Goal: Information Seeking & Learning: Find specific fact

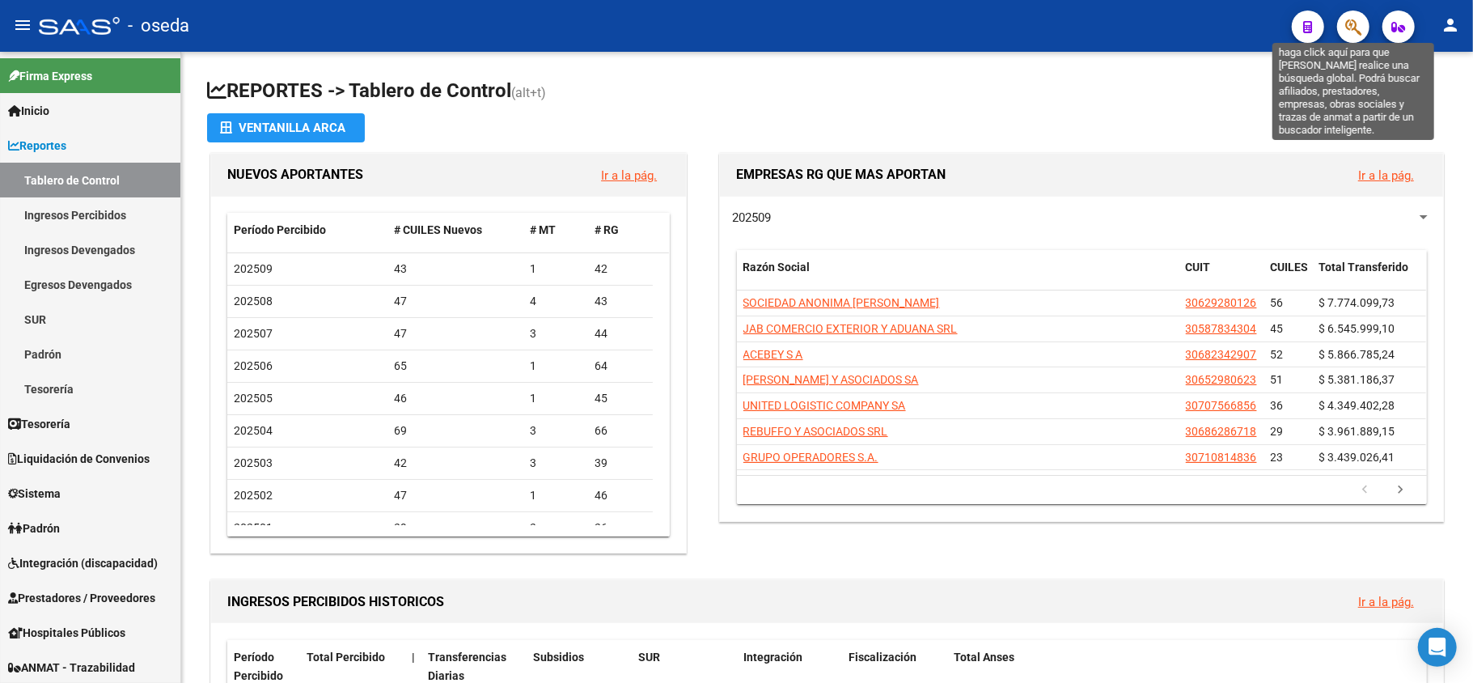
click at [1361, 30] on icon "button" at bounding box center [1353, 27] width 16 height 19
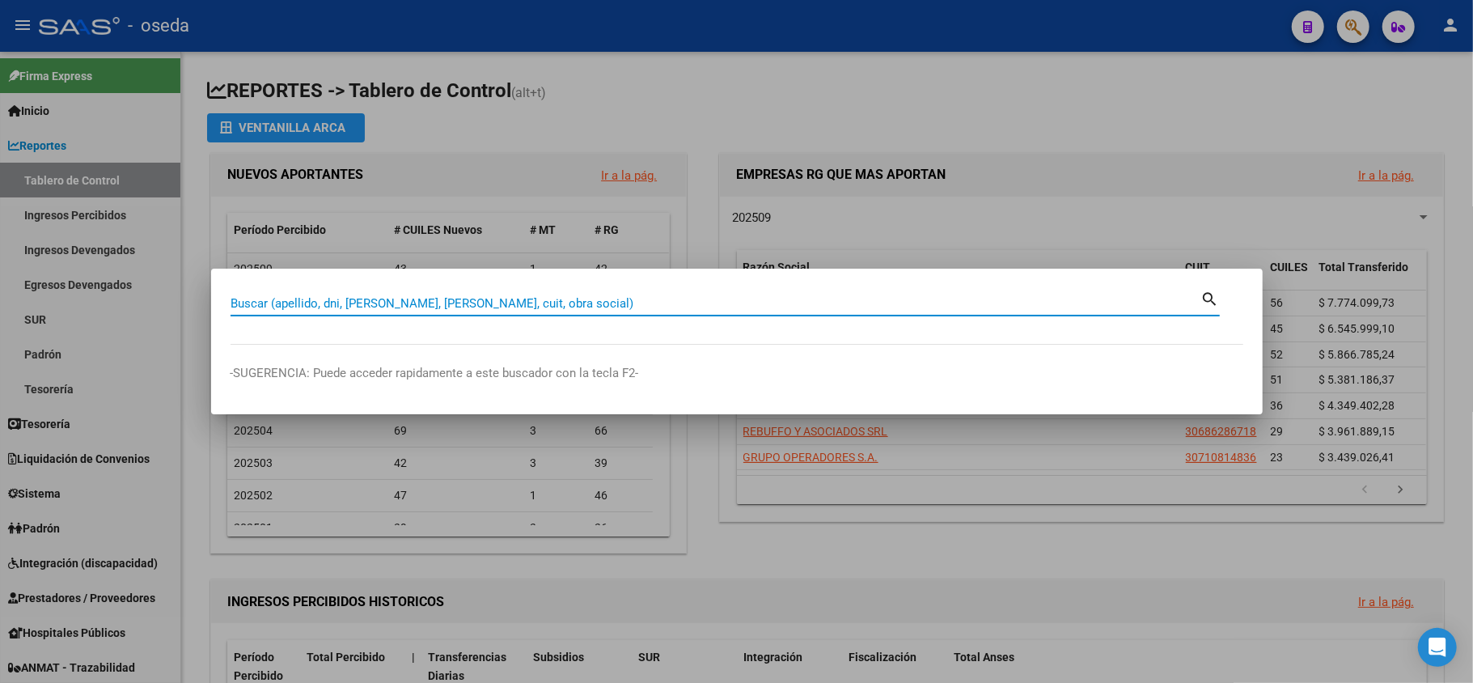
paste input "20636500"
type input "20636500"
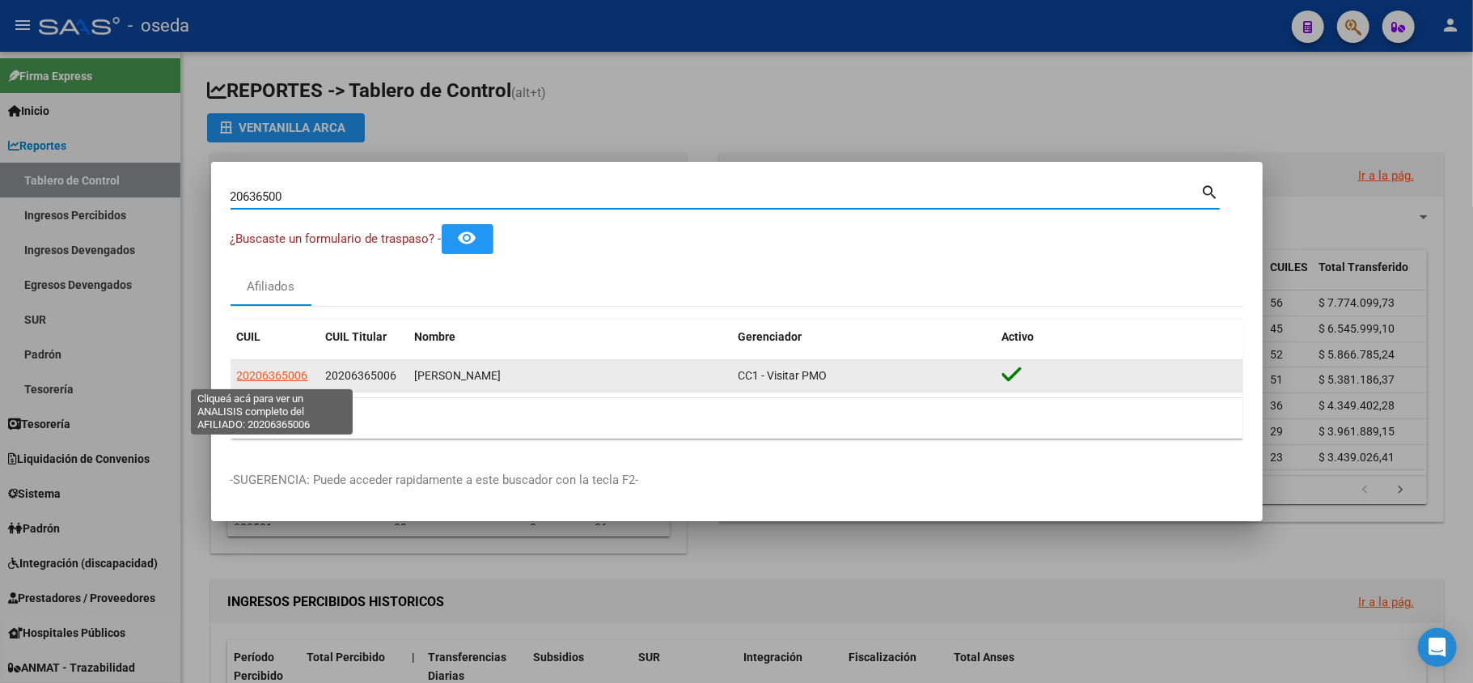
click at [259, 370] on span "20206365006" at bounding box center [272, 375] width 71 height 13
type textarea "20206365006"
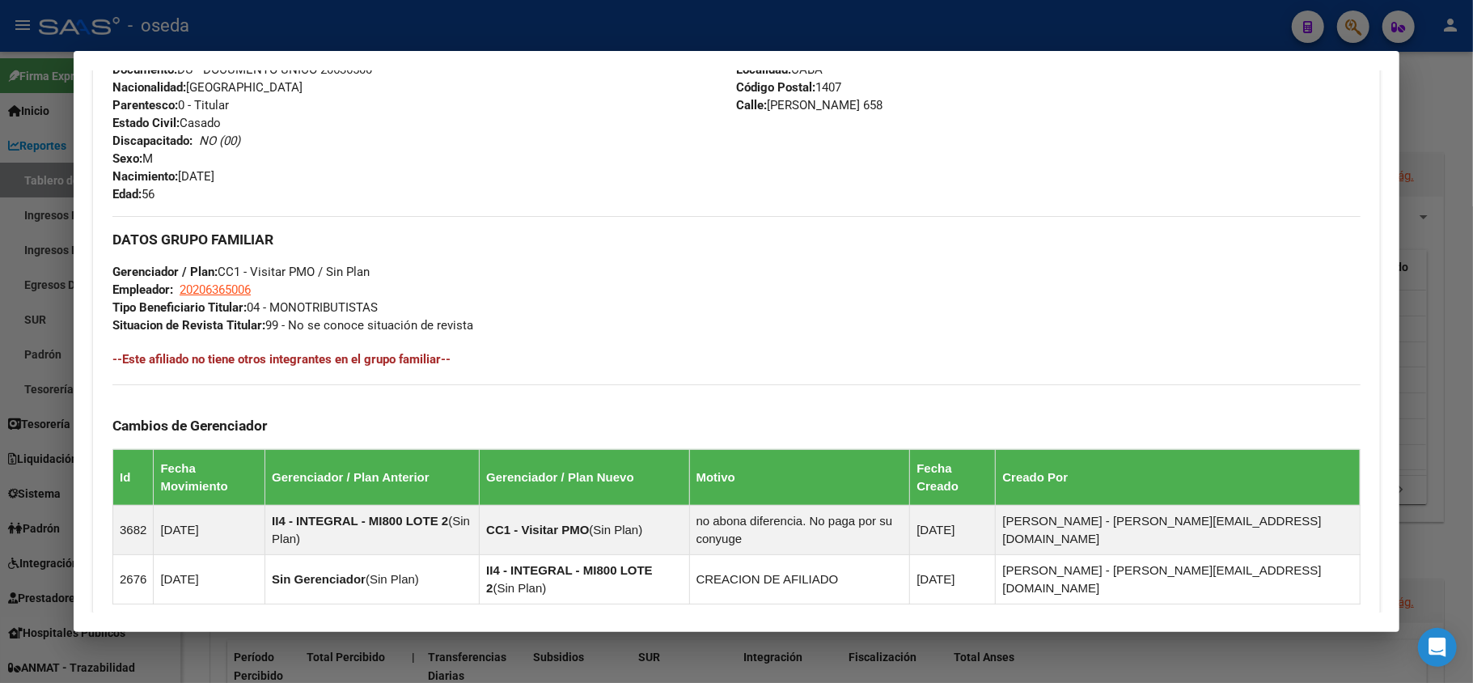
scroll to position [840, 0]
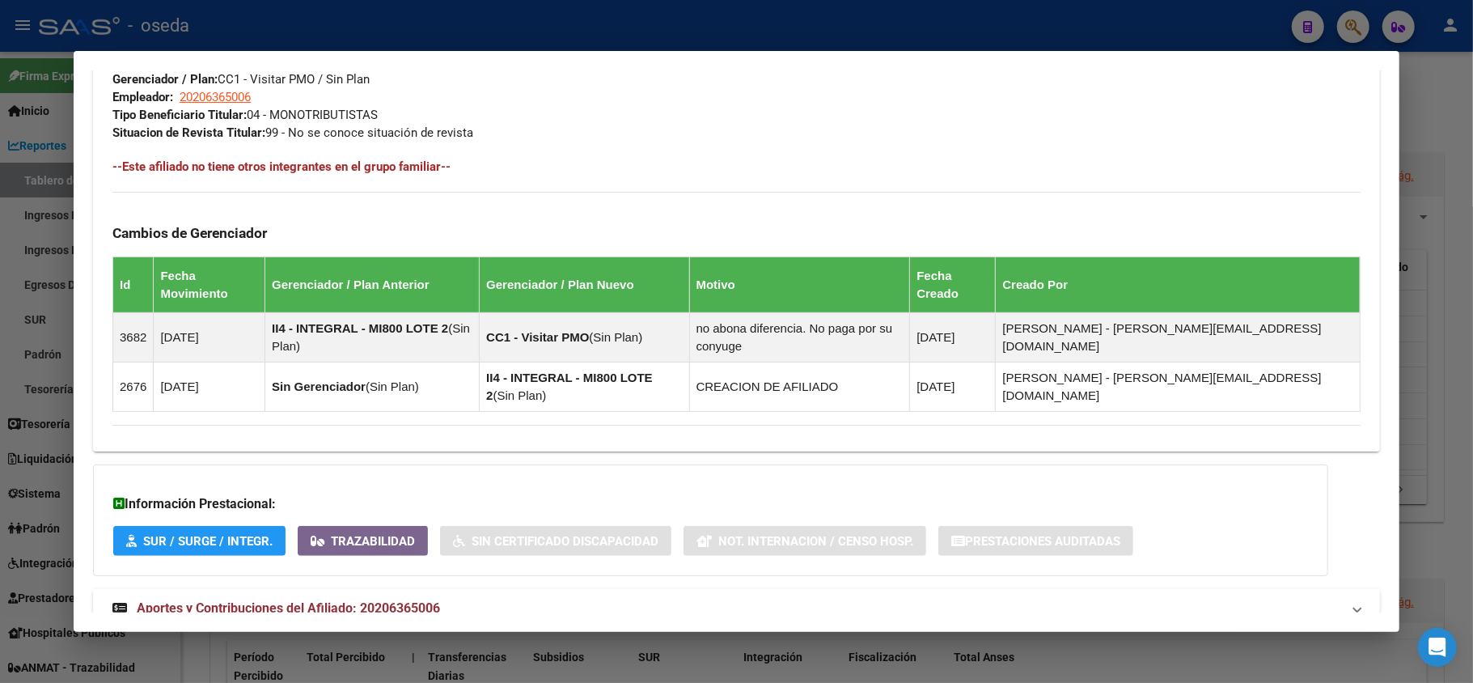
click at [367, 600] on span "Aportes y Contribuciones del Afiliado: 20206365006" at bounding box center [288, 607] width 303 height 15
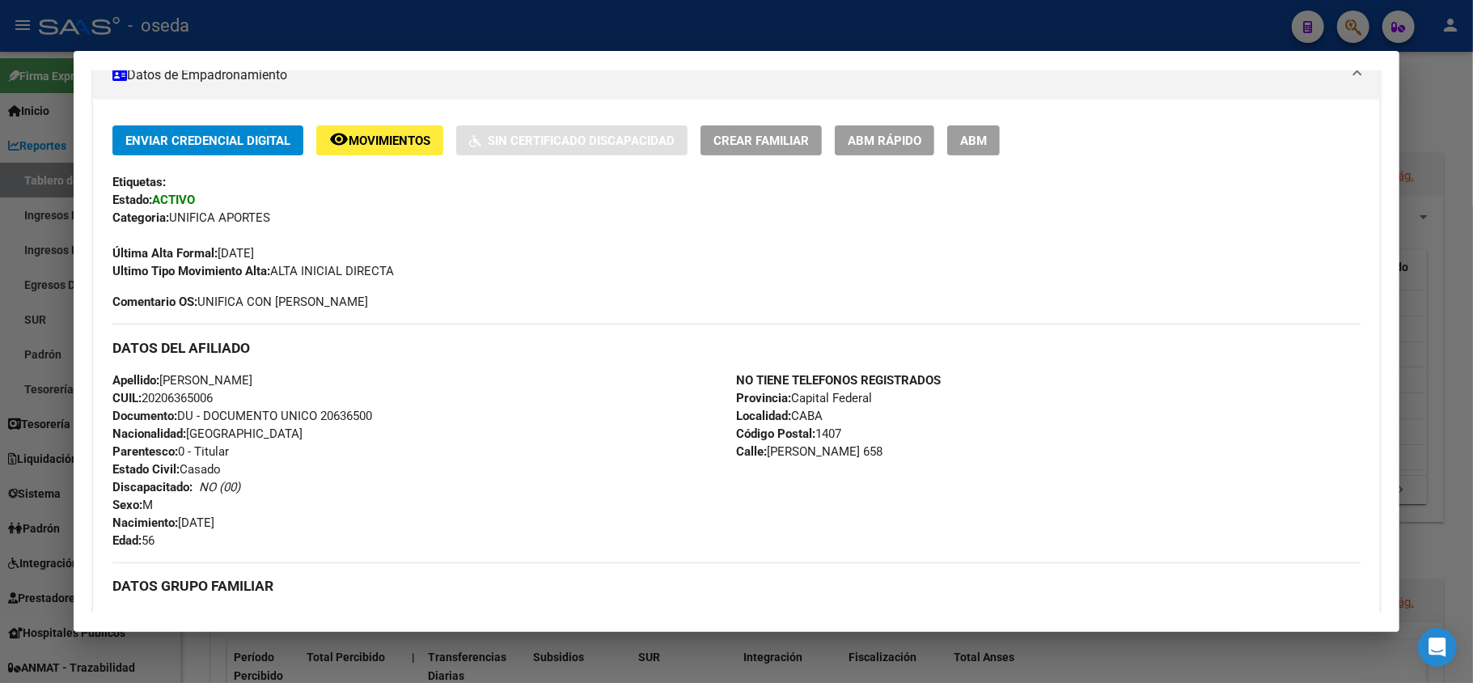
scroll to position [0, 0]
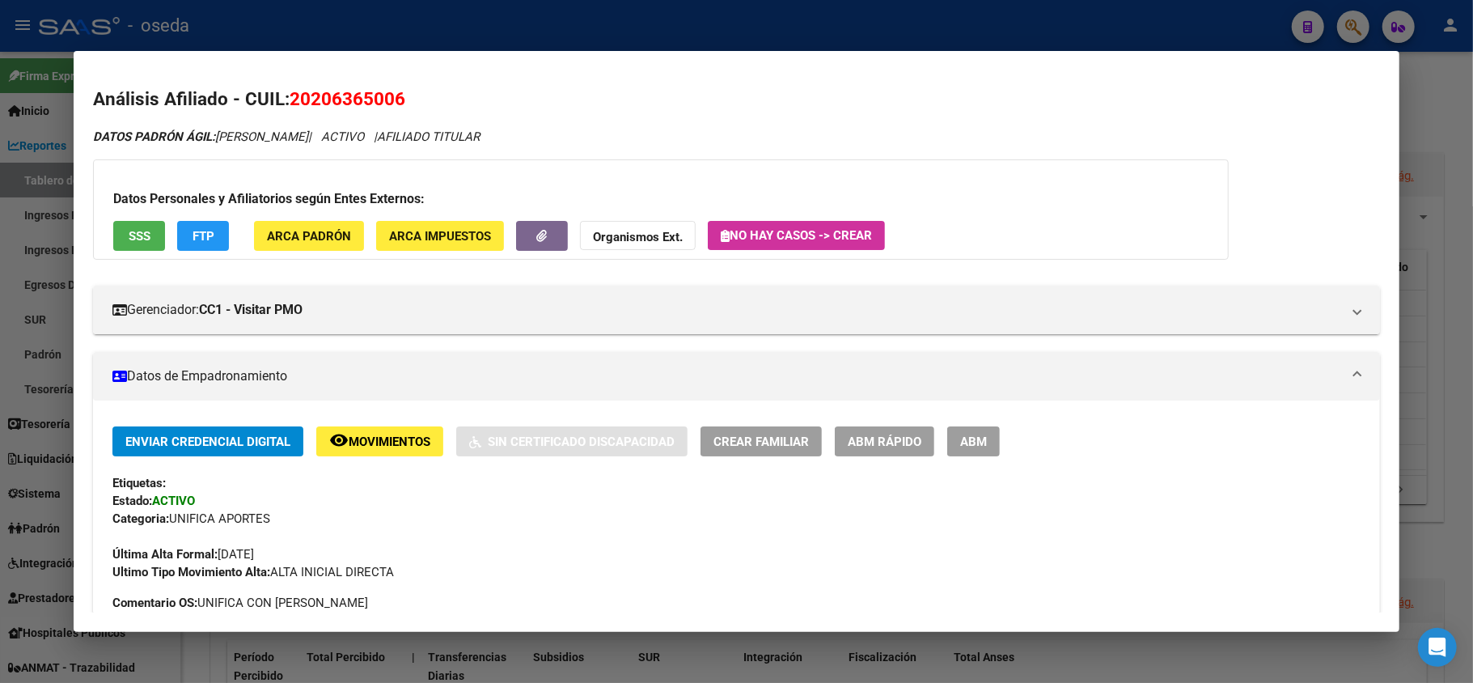
click at [146, 234] on span "SSS" at bounding box center [140, 236] width 22 height 15
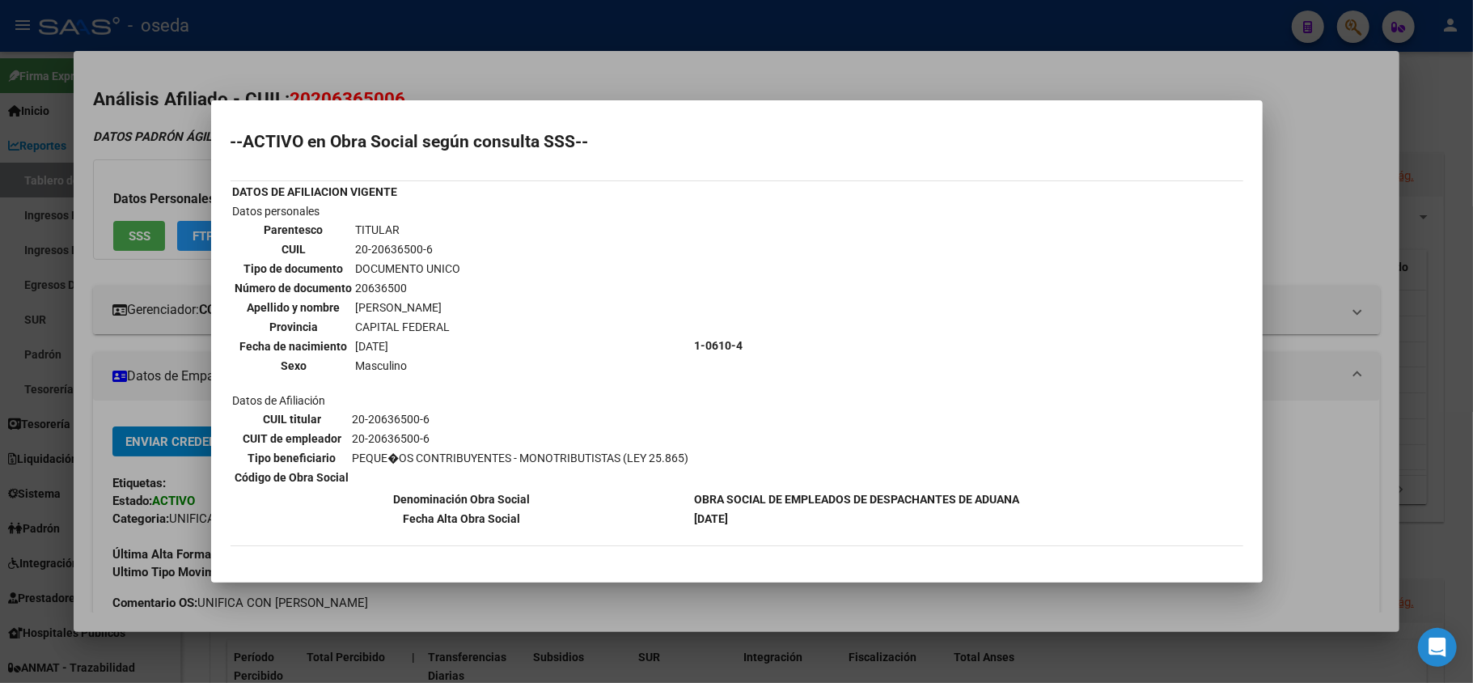
scroll to position [79, 0]
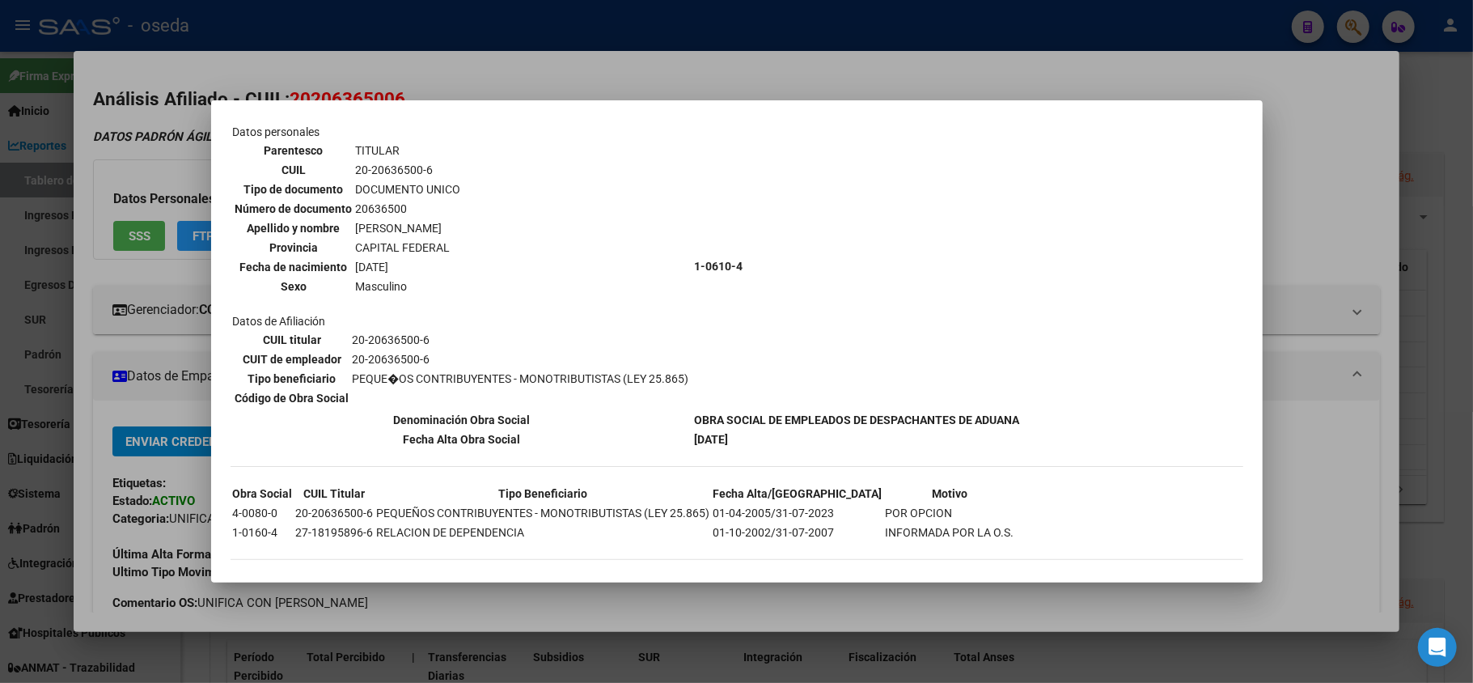
click at [852, 79] on div at bounding box center [736, 341] width 1473 height 683
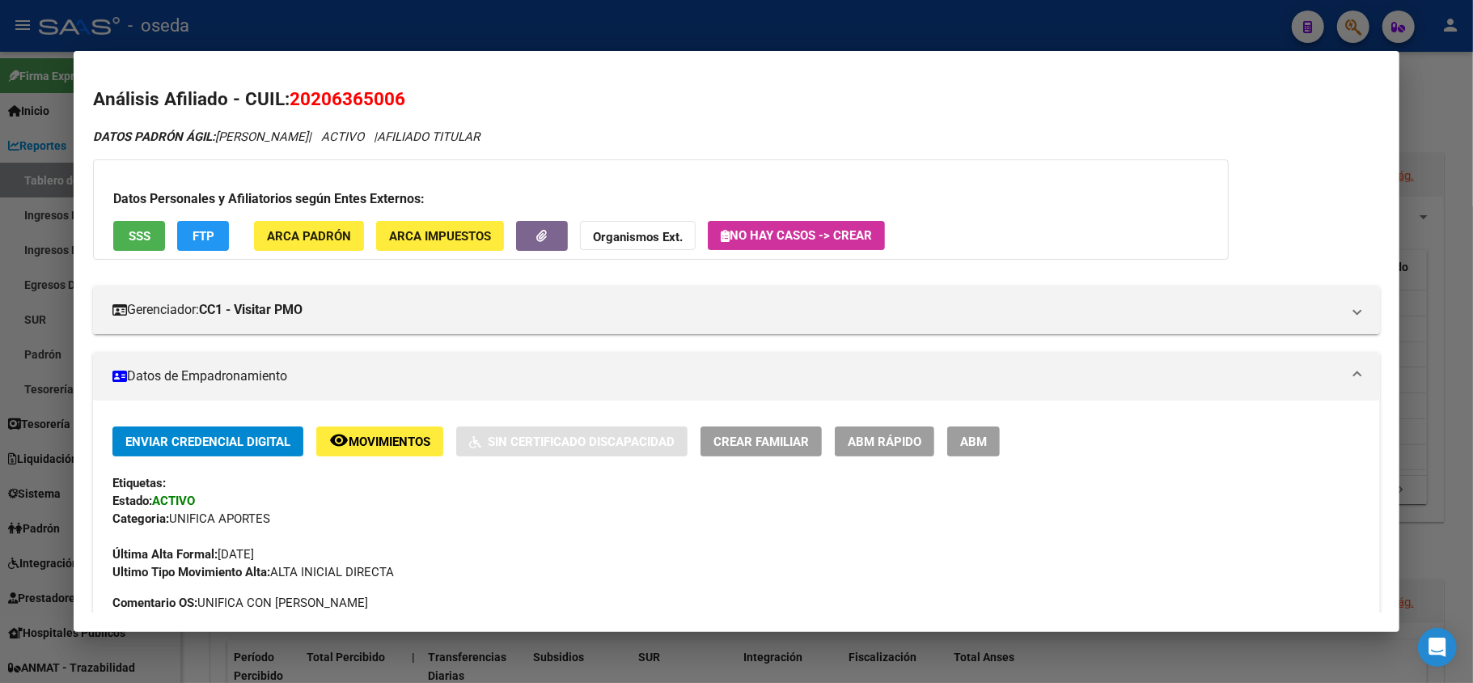
click at [819, 2] on div at bounding box center [736, 341] width 1473 height 683
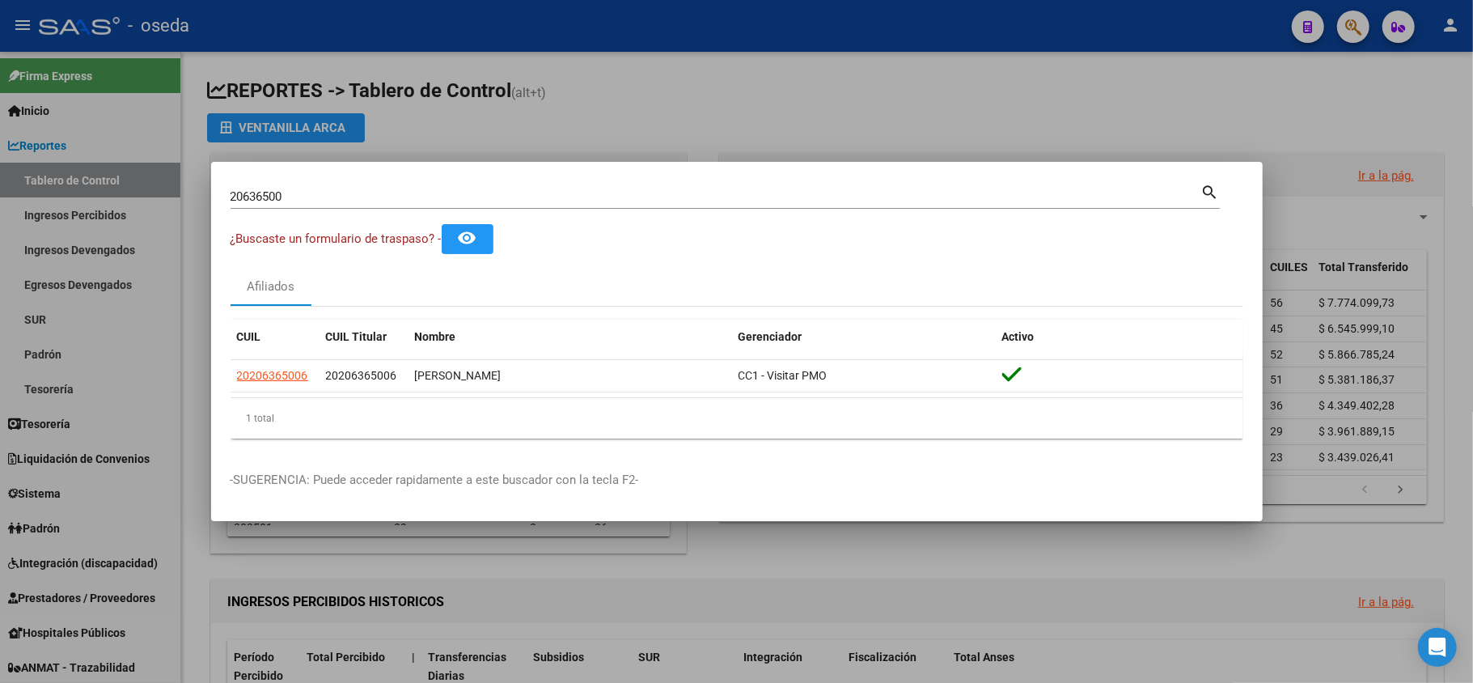
click at [665, 110] on div at bounding box center [736, 341] width 1473 height 683
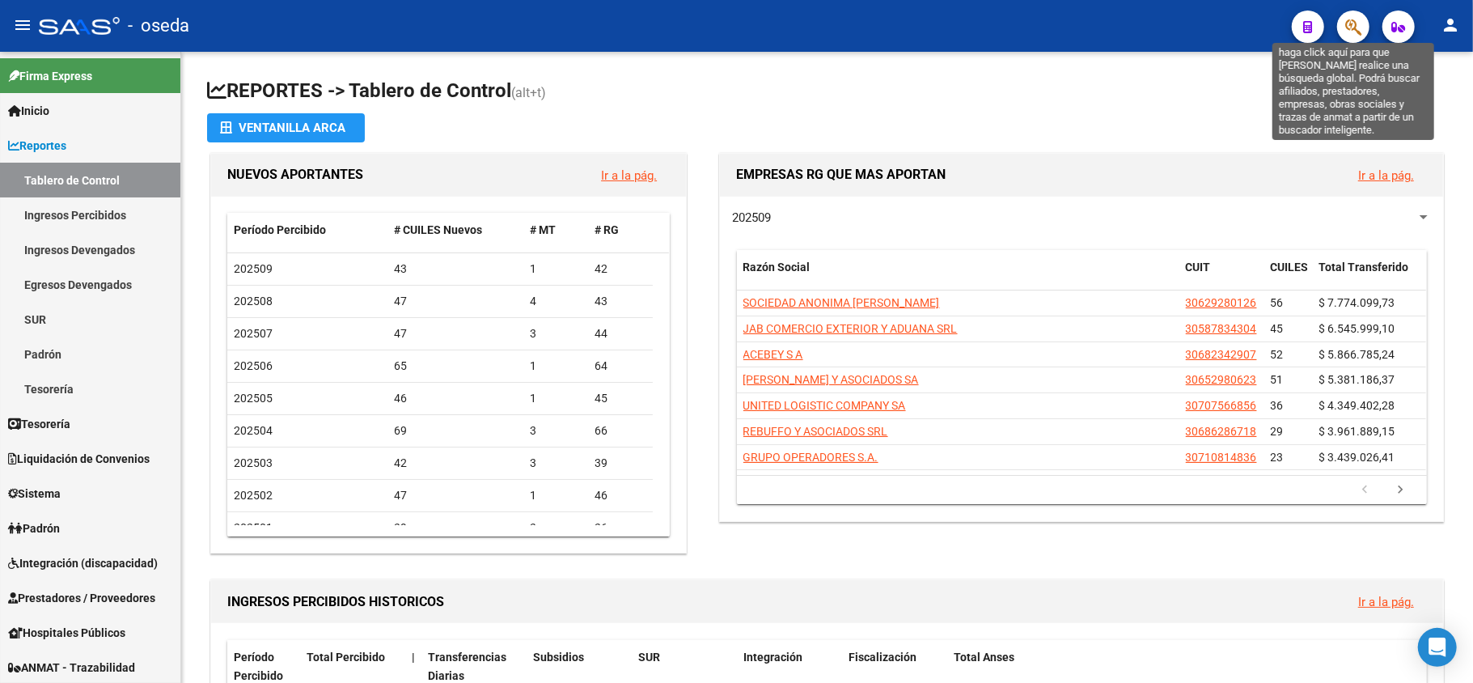
click at [1356, 30] on icon "button" at bounding box center [1353, 27] width 16 height 19
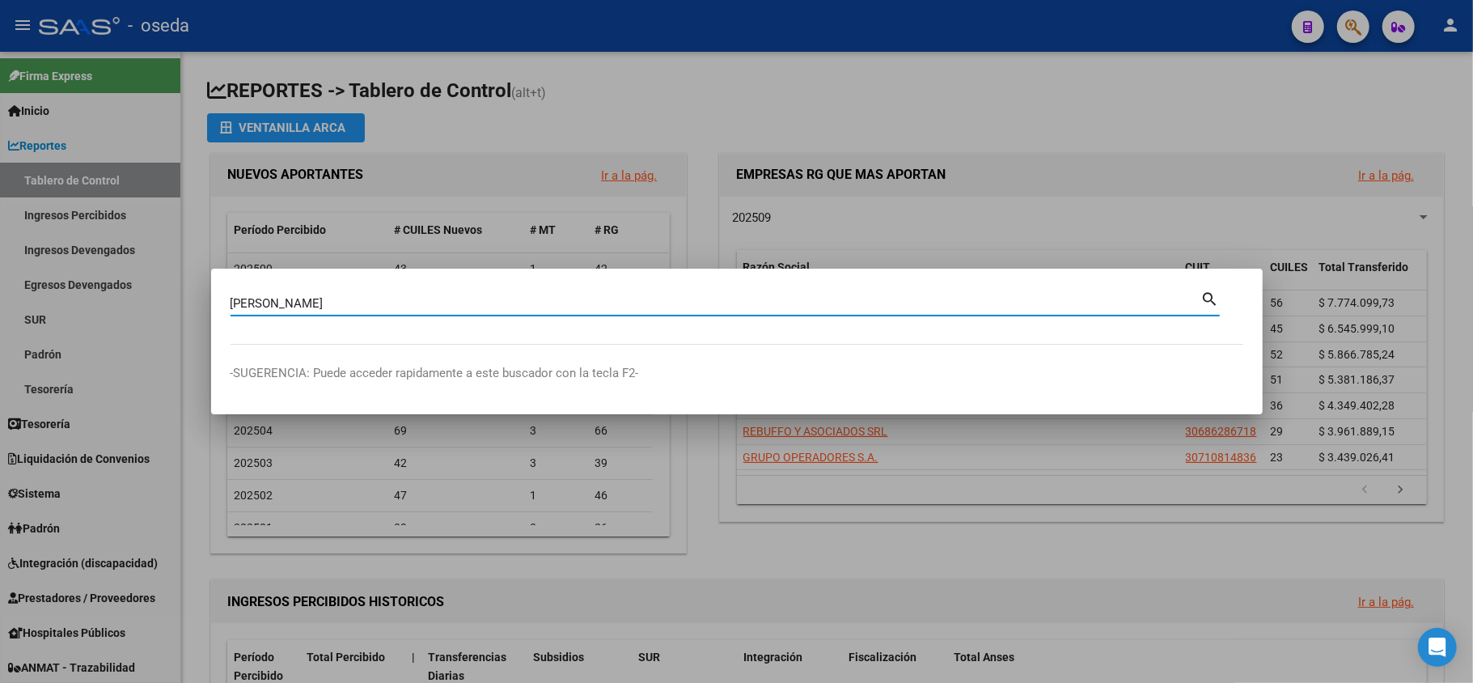
type input "[PERSON_NAME]"
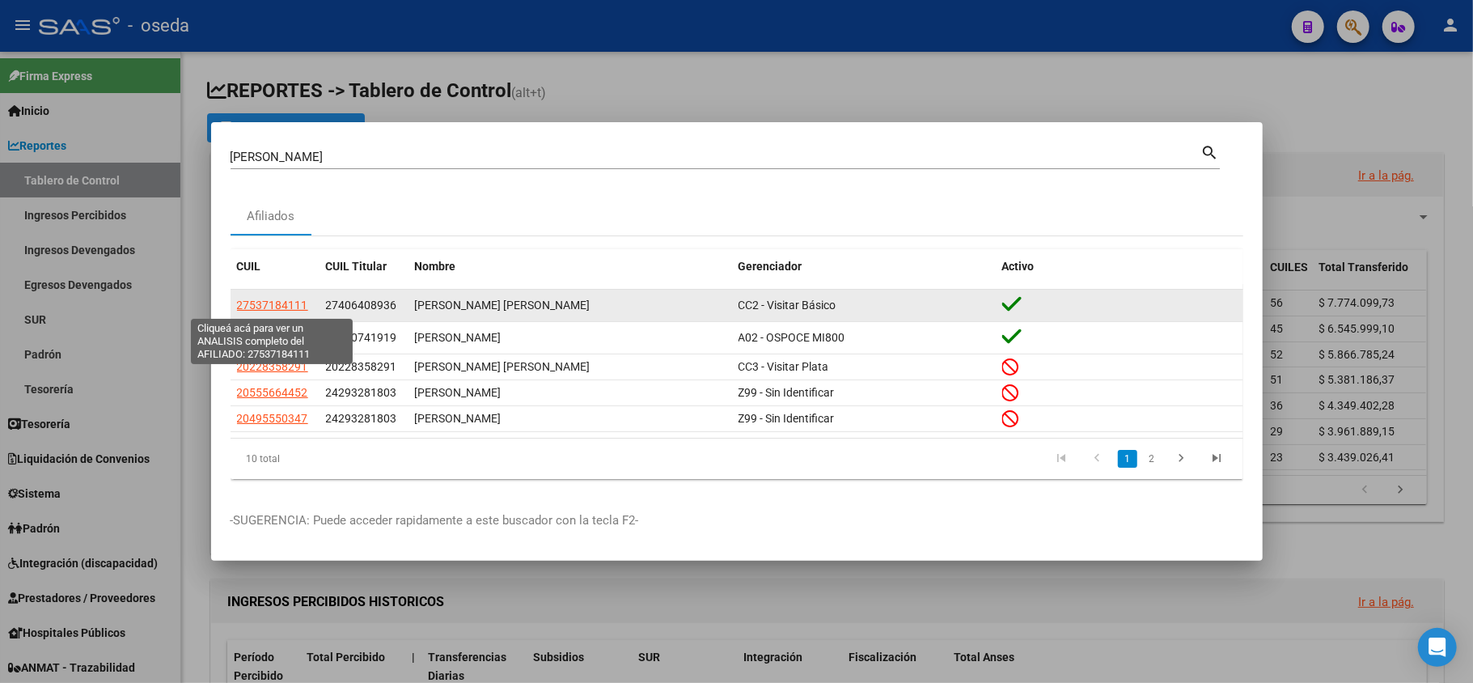
click at [286, 305] on span "27537184111" at bounding box center [272, 304] width 71 height 13
type textarea "27537184111"
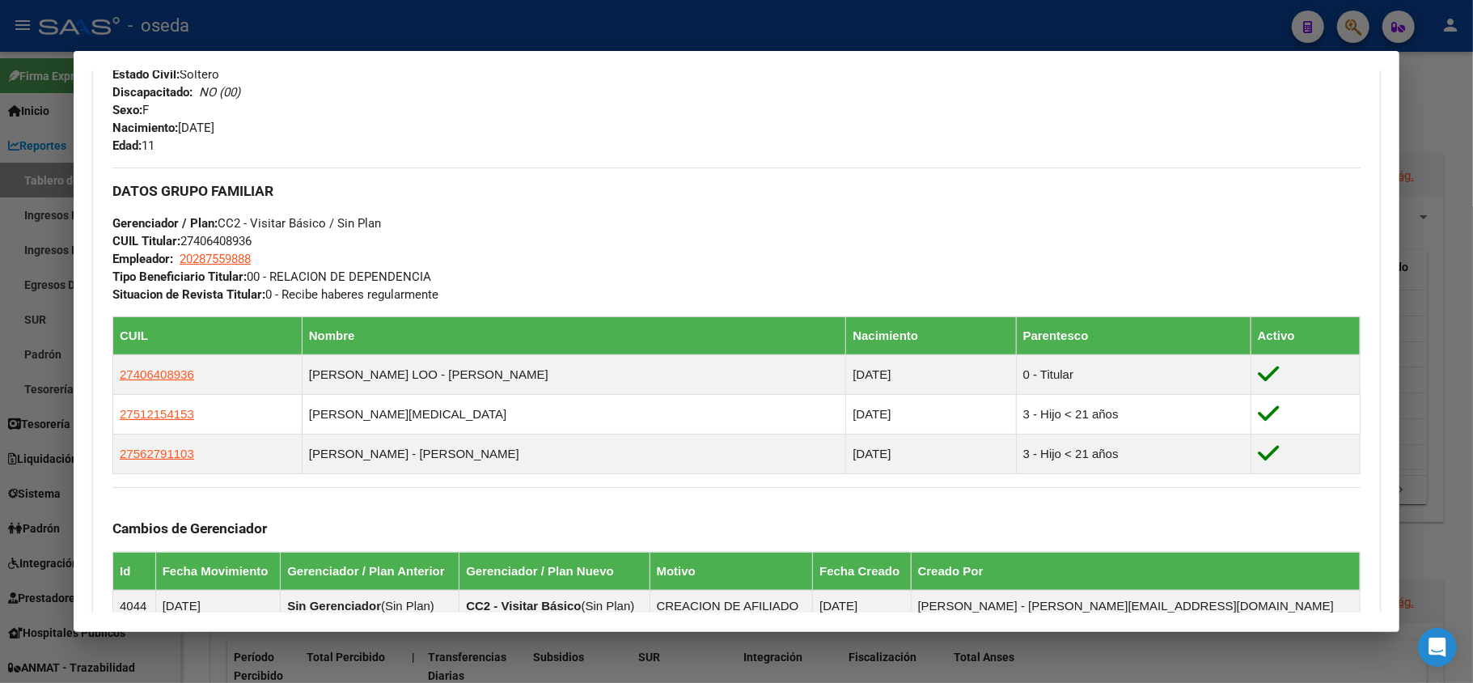
scroll to position [949, 0]
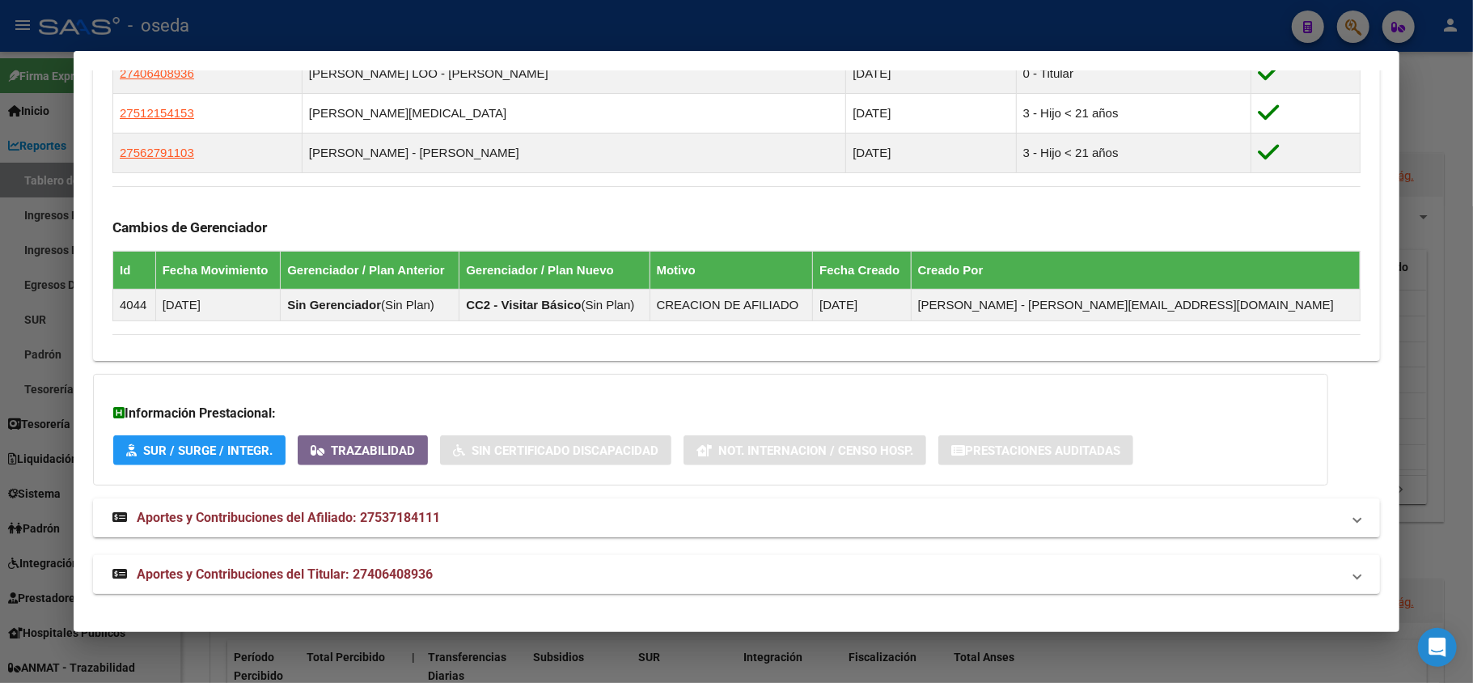
click at [338, 568] on span "Aportes y Contribuciones del Titular: 27406408936" at bounding box center [285, 573] width 296 height 15
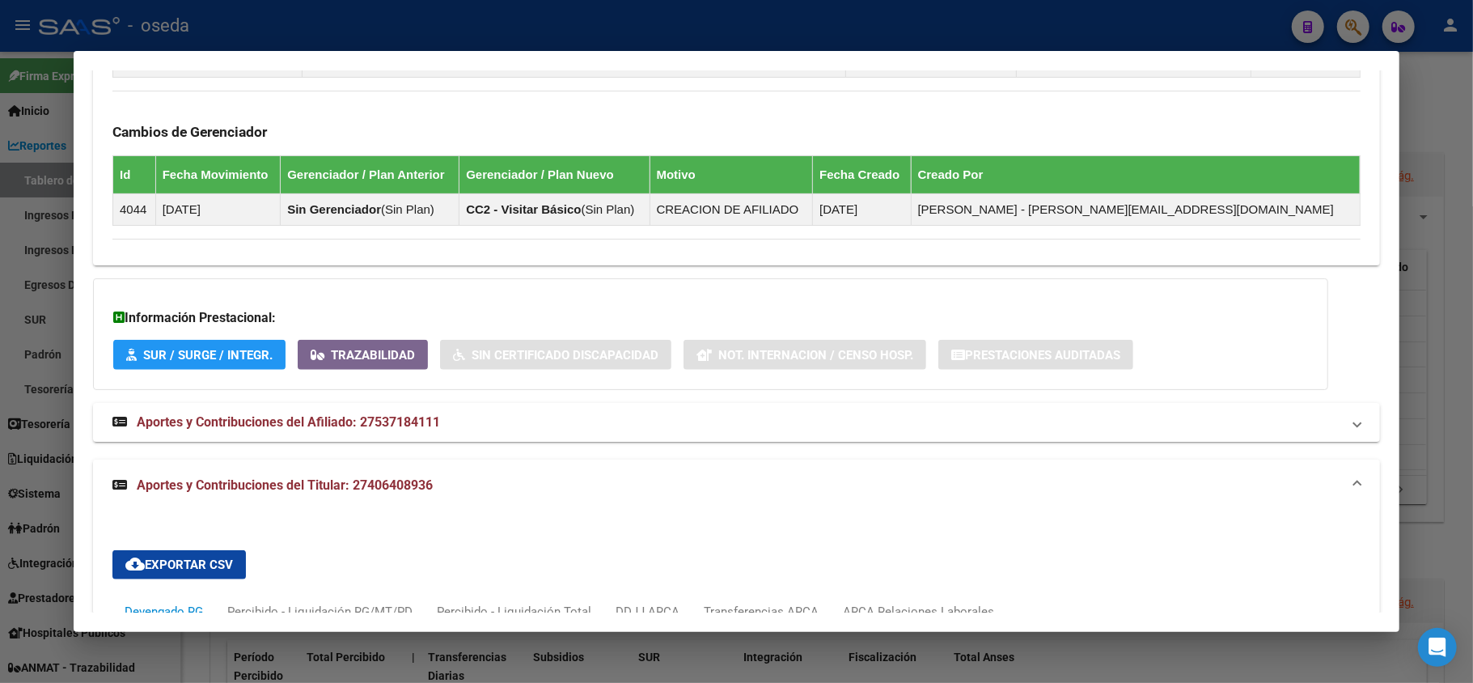
scroll to position [1152, 0]
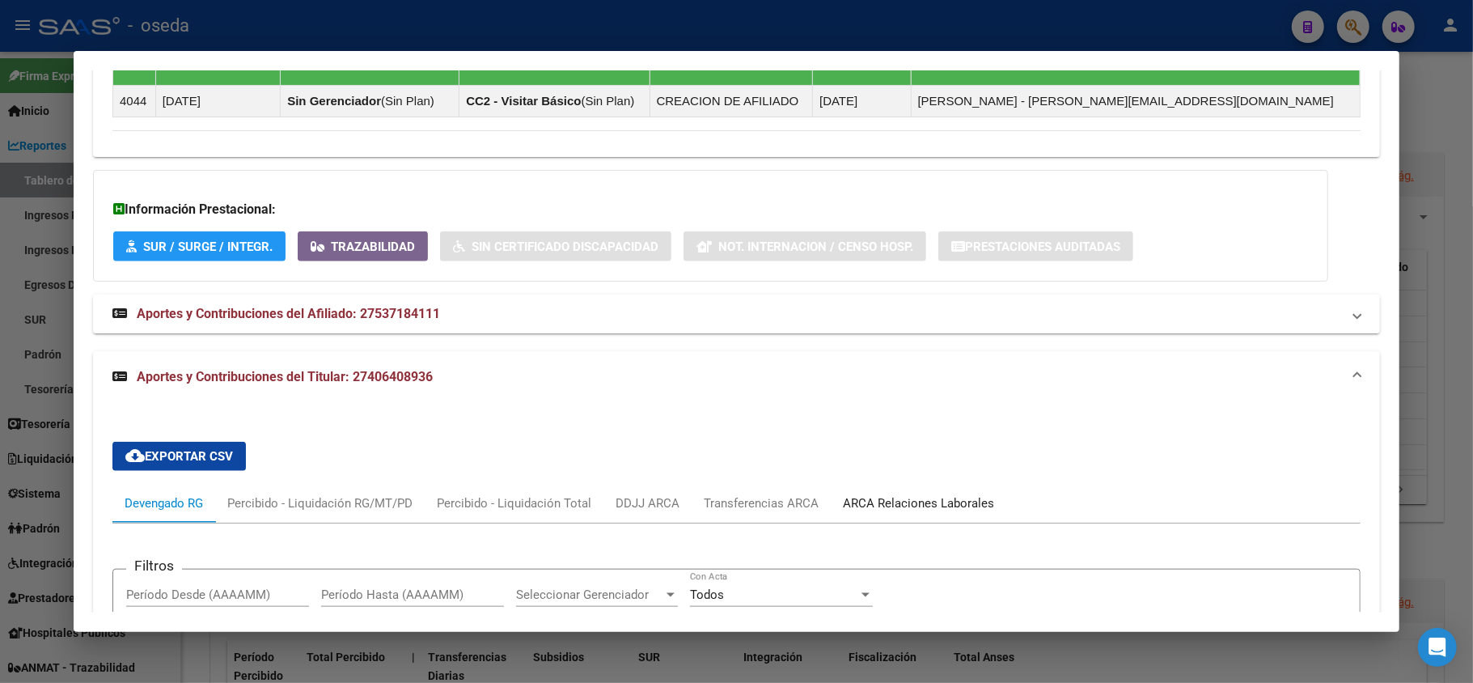
click at [946, 505] on div "ARCA Relaciones Laborales" at bounding box center [918, 503] width 151 height 18
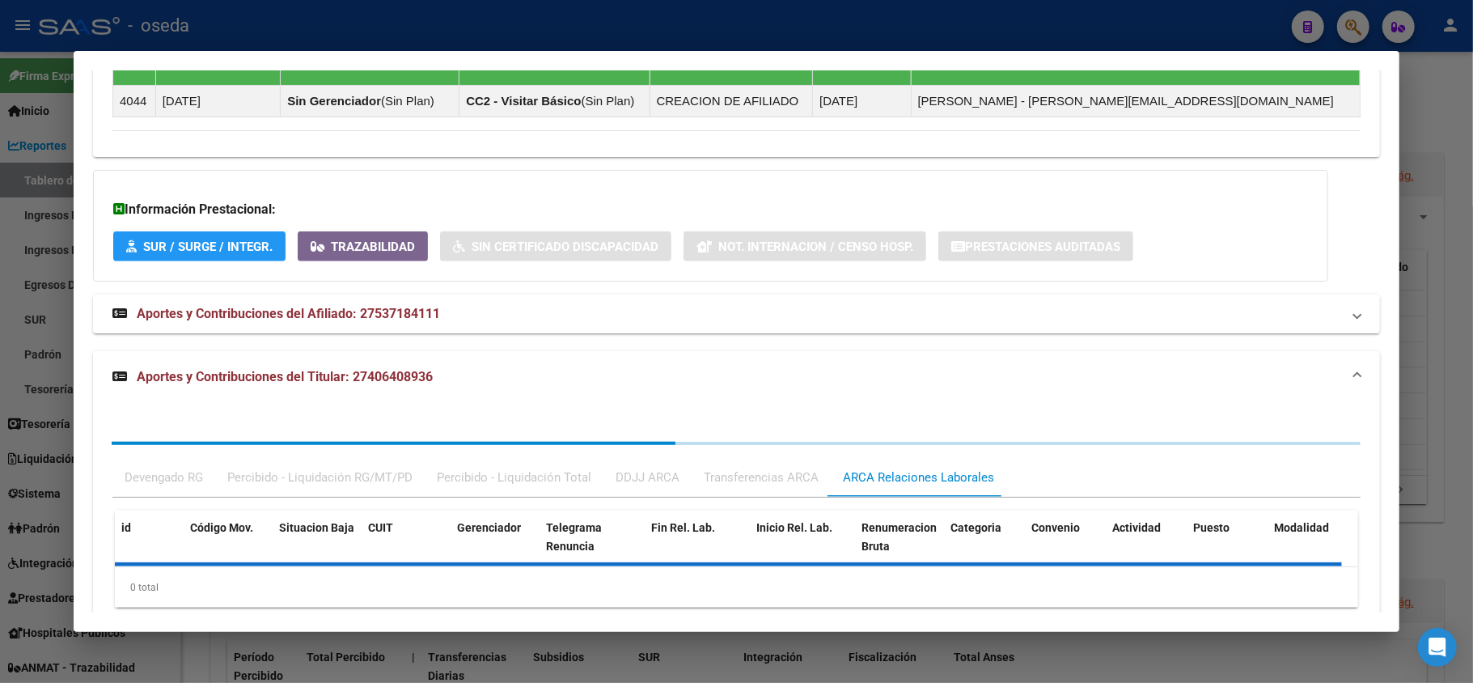
scroll to position [1207, 0]
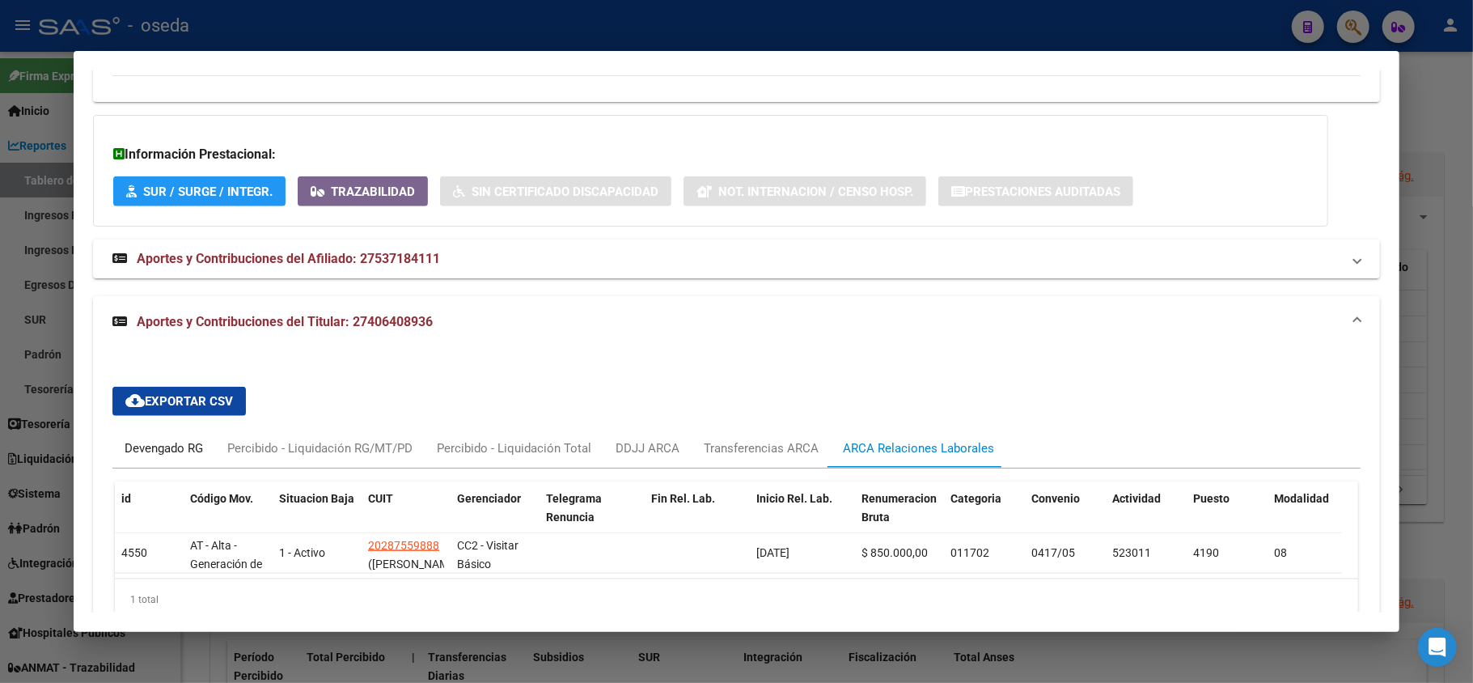
click at [168, 447] on div "Devengado RG" at bounding box center [164, 448] width 78 height 18
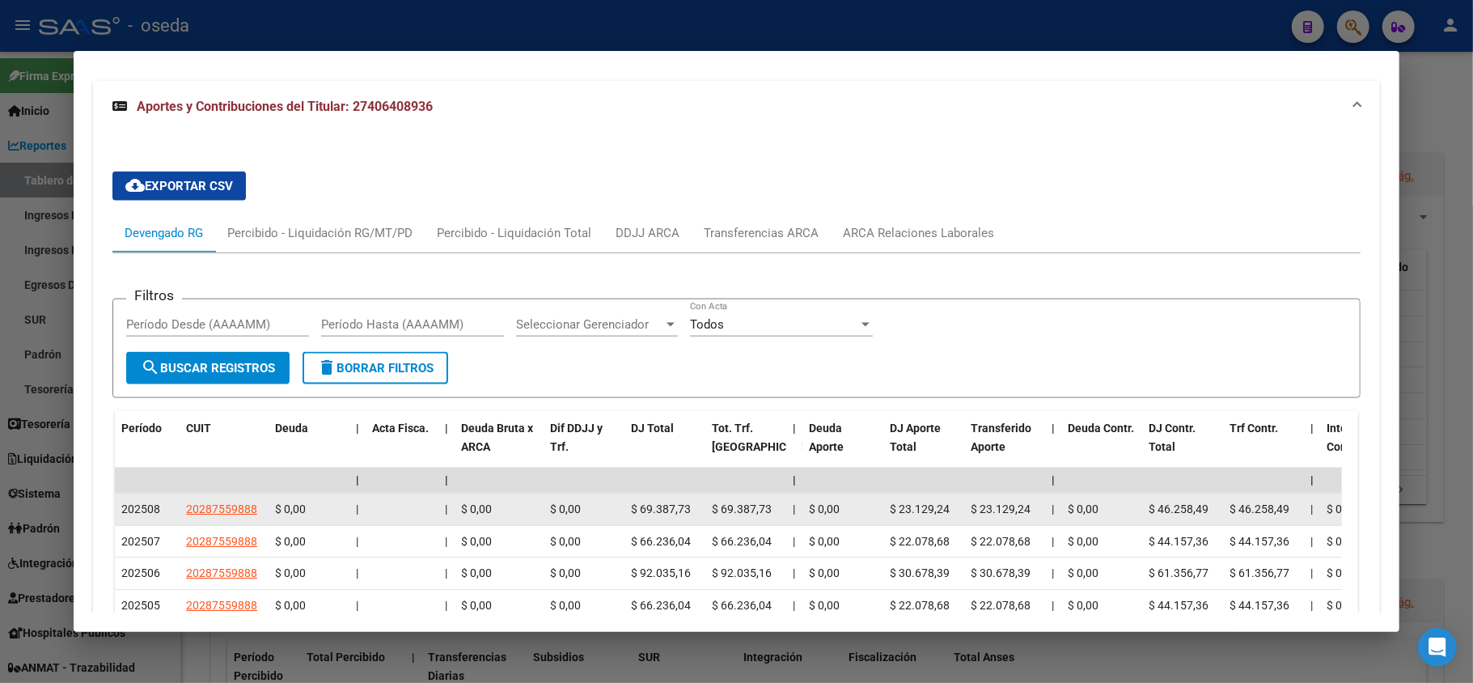
scroll to position [1530, 0]
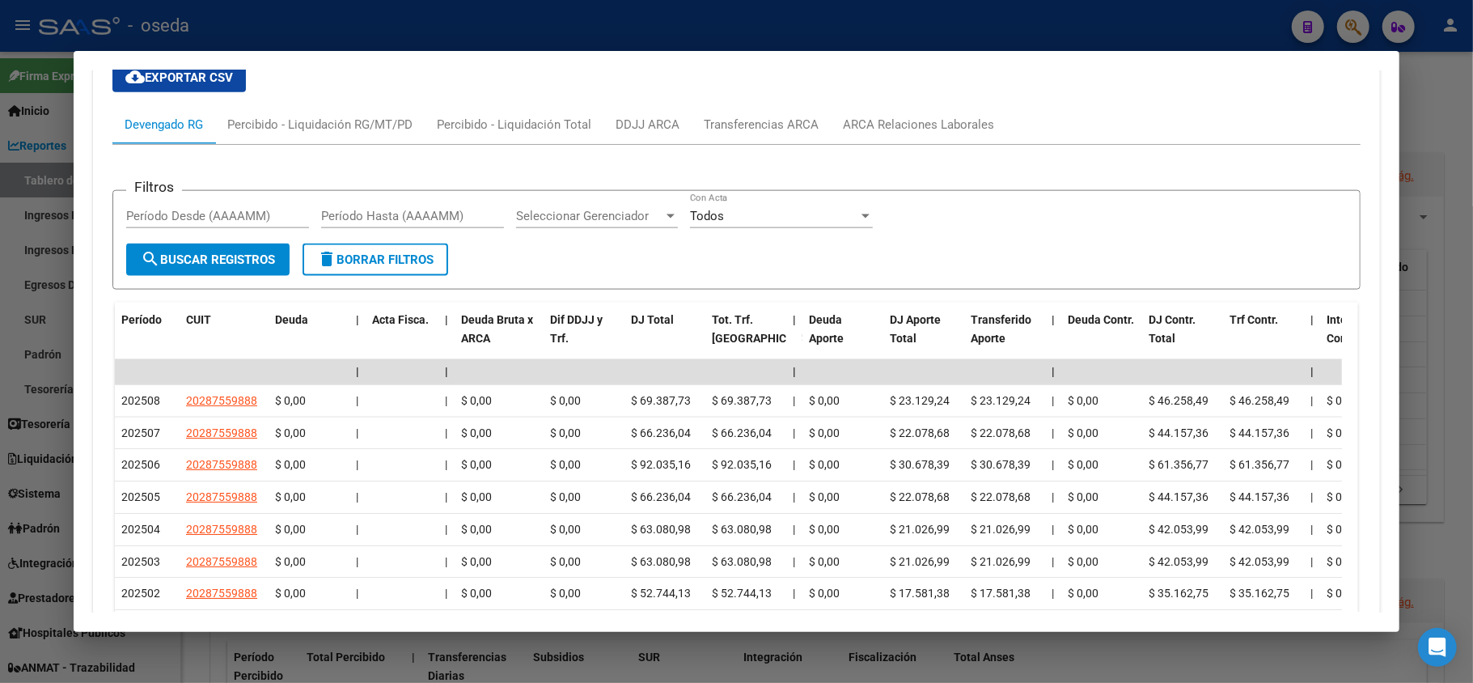
click at [17, 337] on div at bounding box center [736, 341] width 1473 height 683
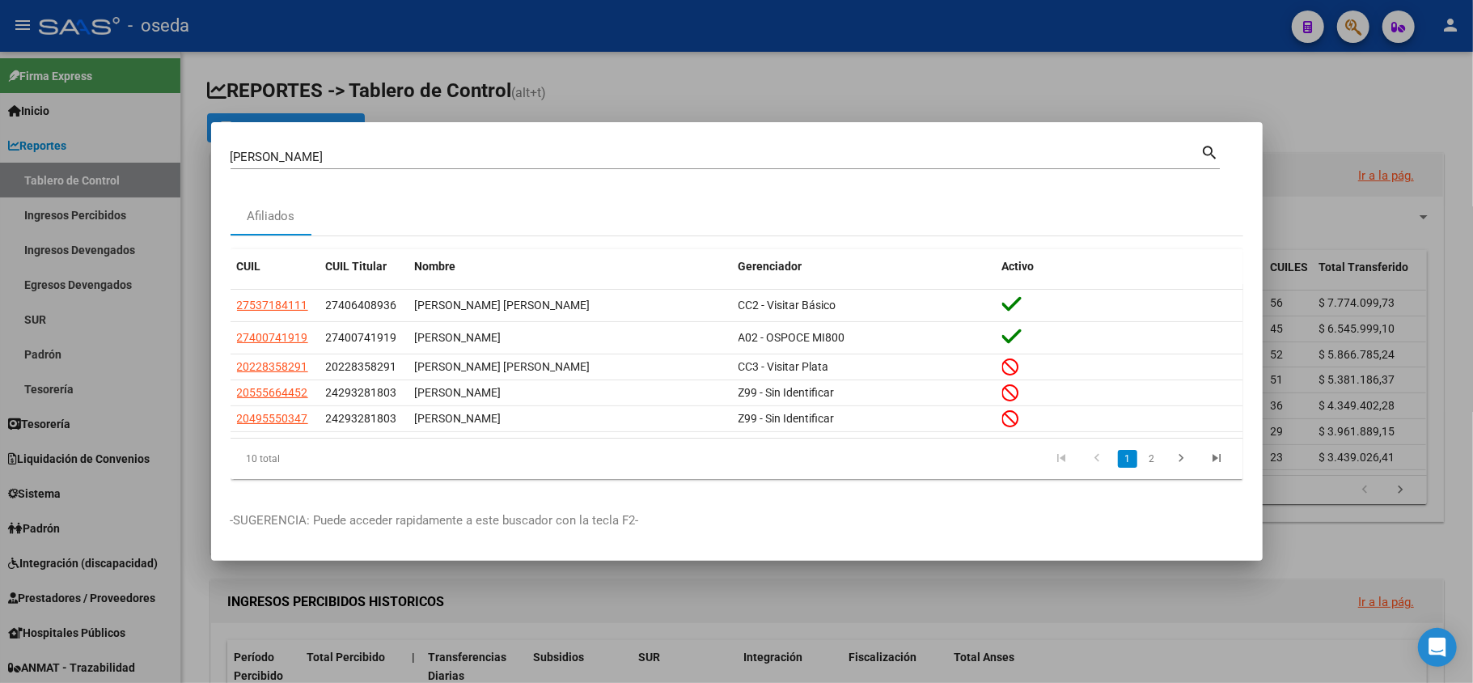
drag, startPoint x: 735, startPoint y: 140, endPoint x: 731, endPoint y: 149, distance: 9.8
click at [733, 144] on div "[PERSON_NAME] (apellido, dni, cuil, [PERSON_NAME], cuit, obra social) search" at bounding box center [725, 156] width 989 height 28
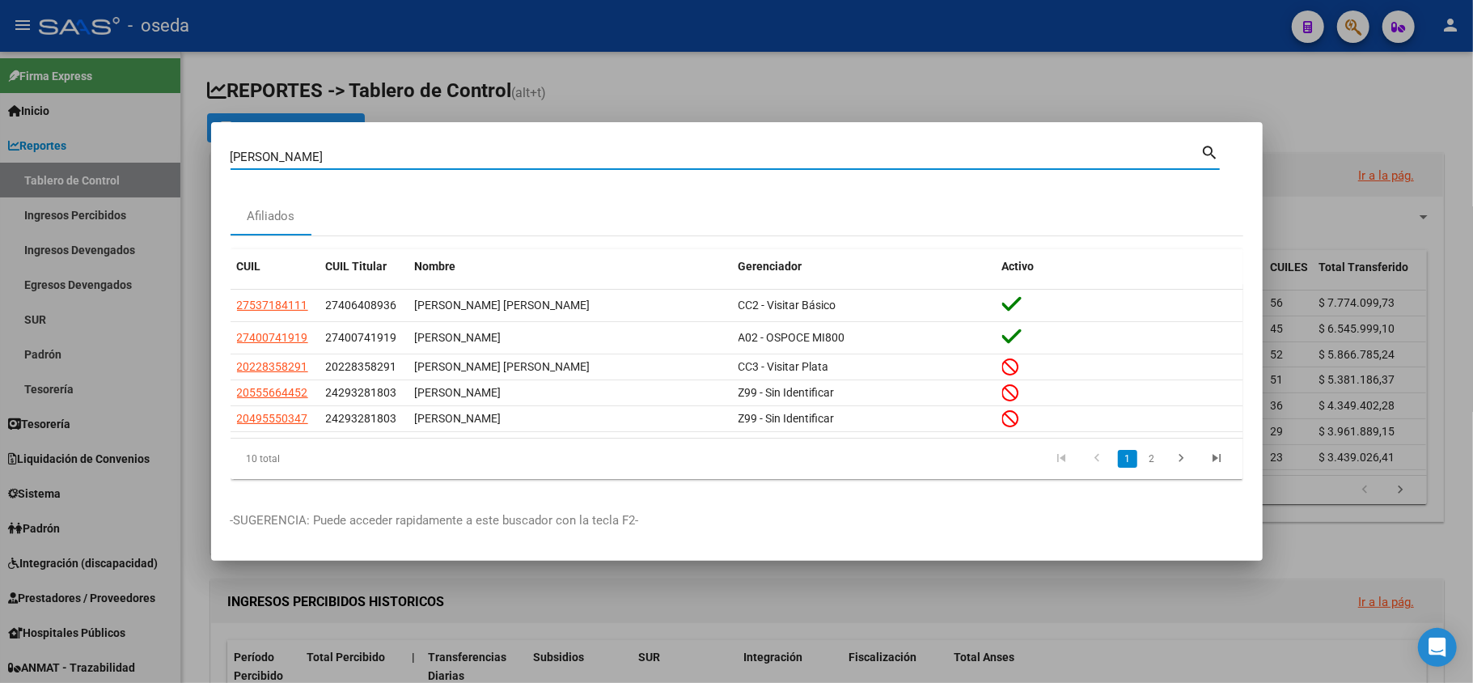
click at [731, 150] on input "[PERSON_NAME]" at bounding box center [716, 157] width 971 height 15
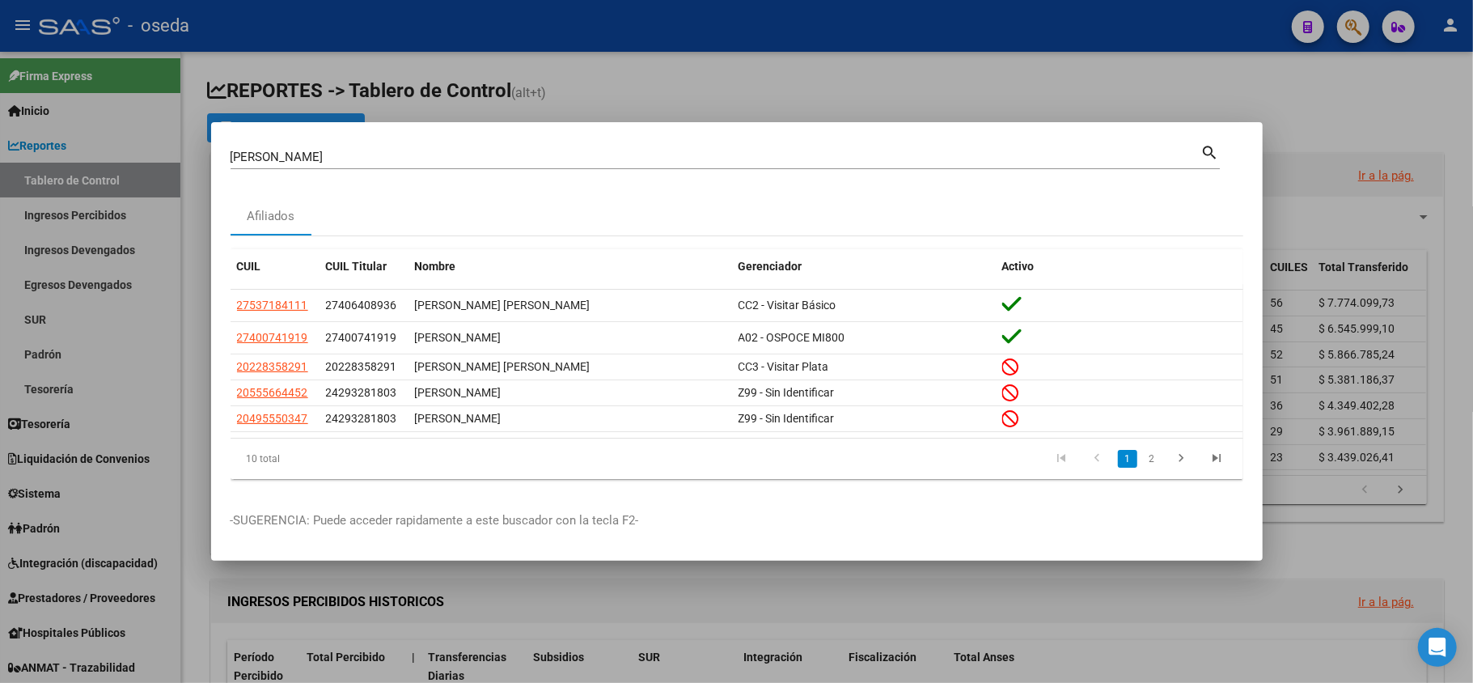
click at [730, 147] on div "[PERSON_NAME] (apellido, dni, cuil, [PERSON_NAME], cuit, obra social)" at bounding box center [716, 157] width 971 height 24
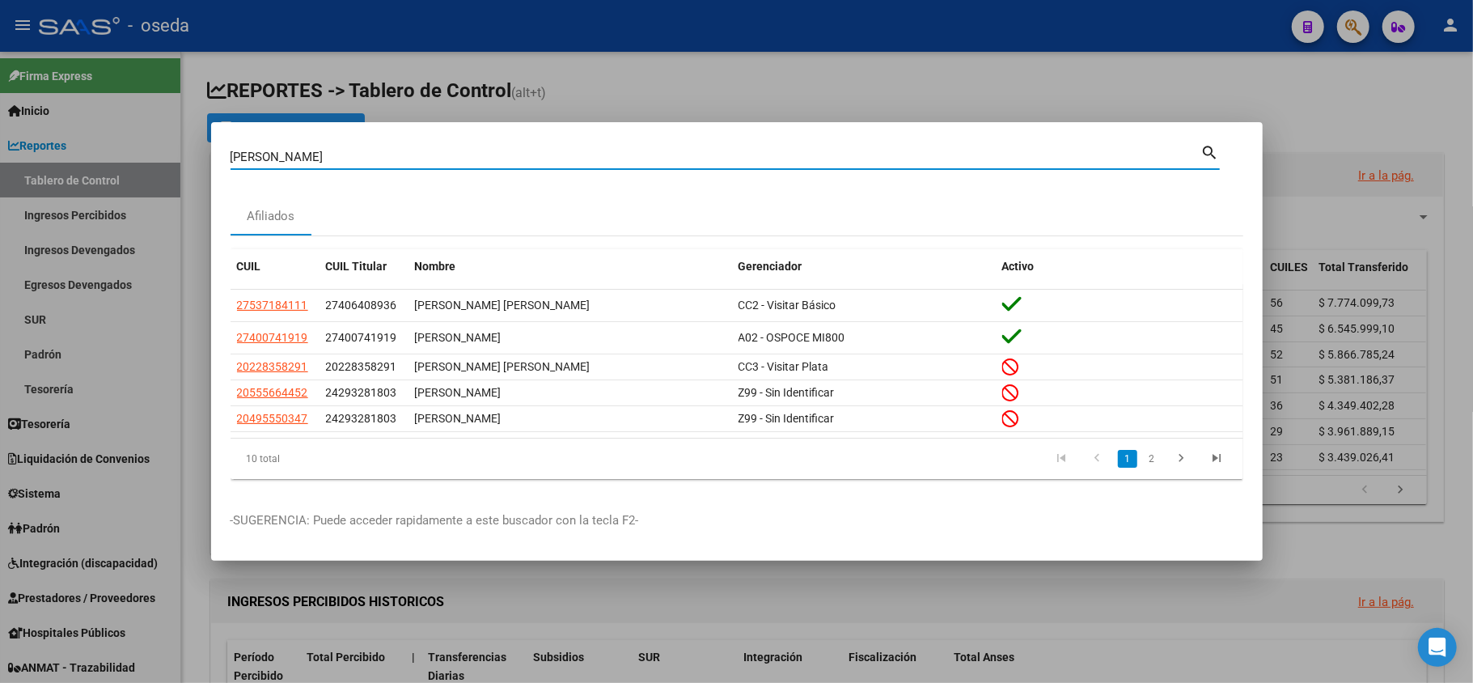
type input "[PERSON_NAME]"
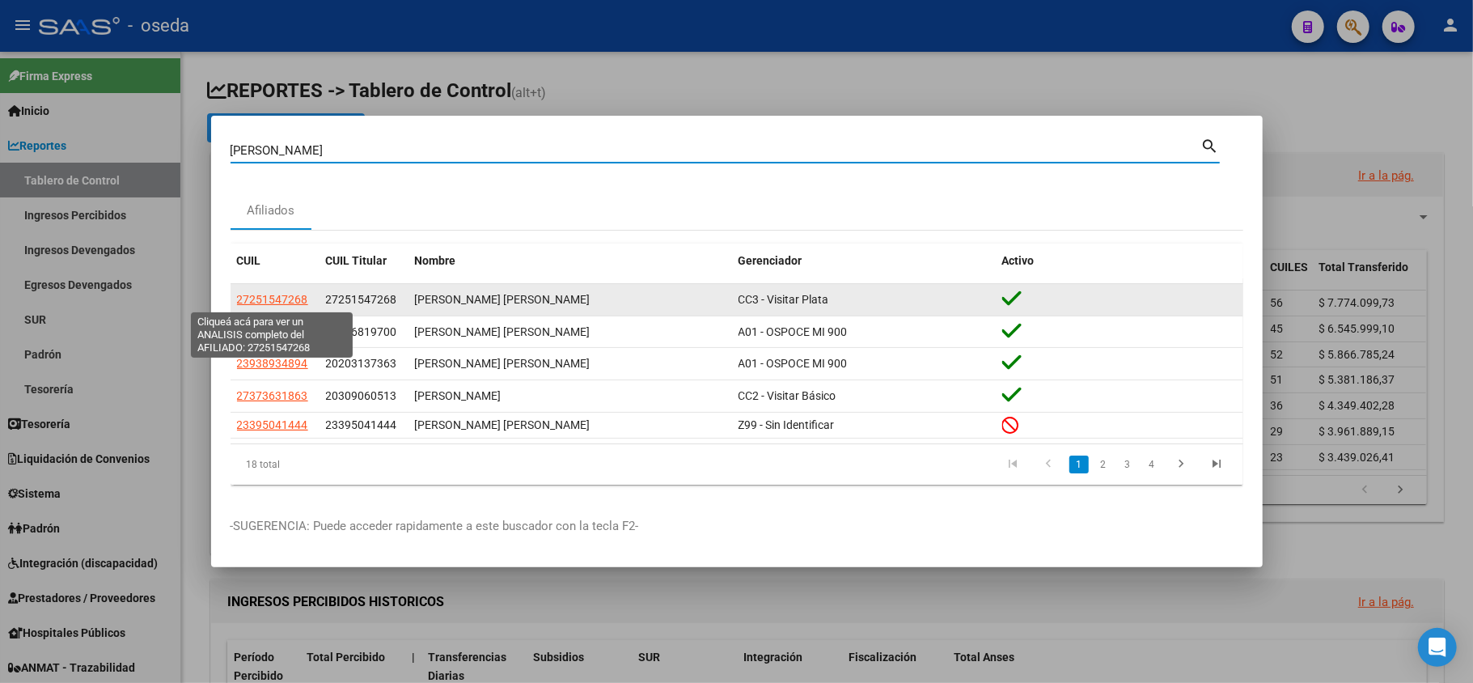
click at [266, 299] on span "27251547268" at bounding box center [272, 299] width 71 height 13
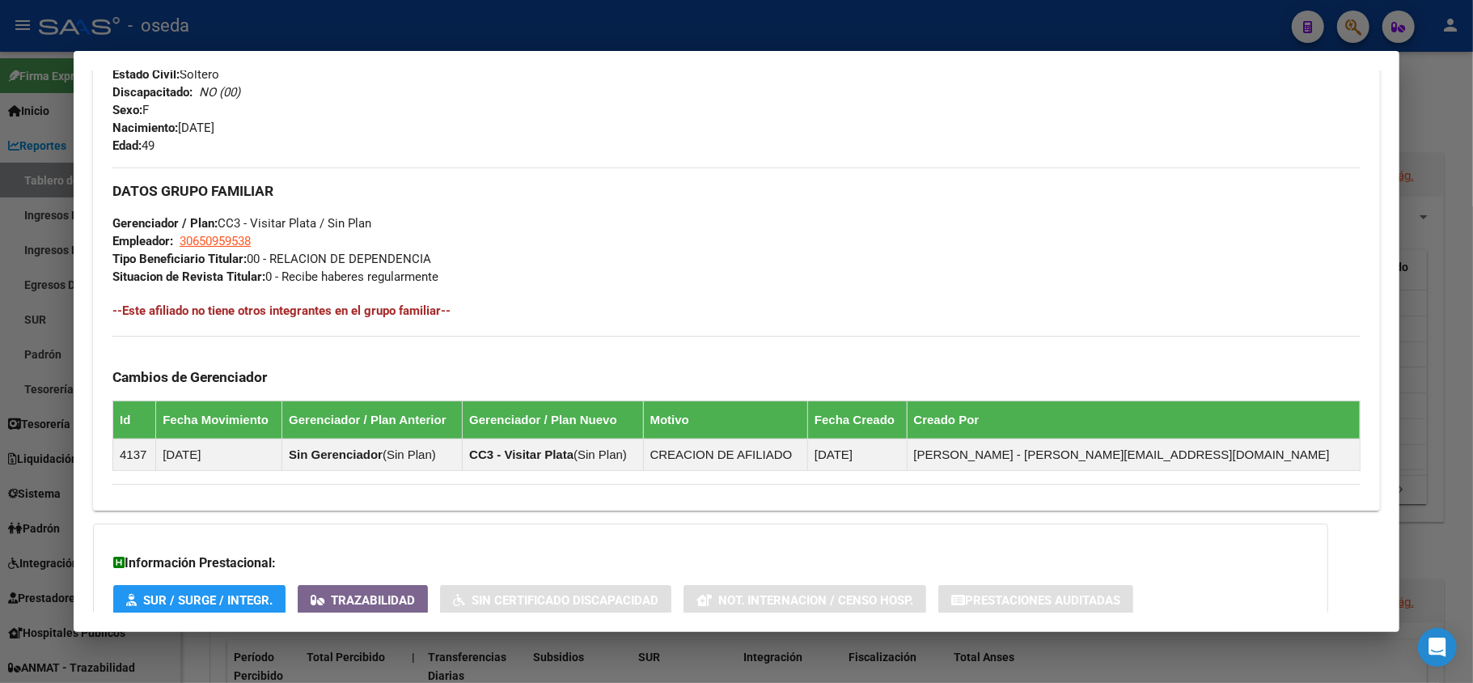
scroll to position [759, 0]
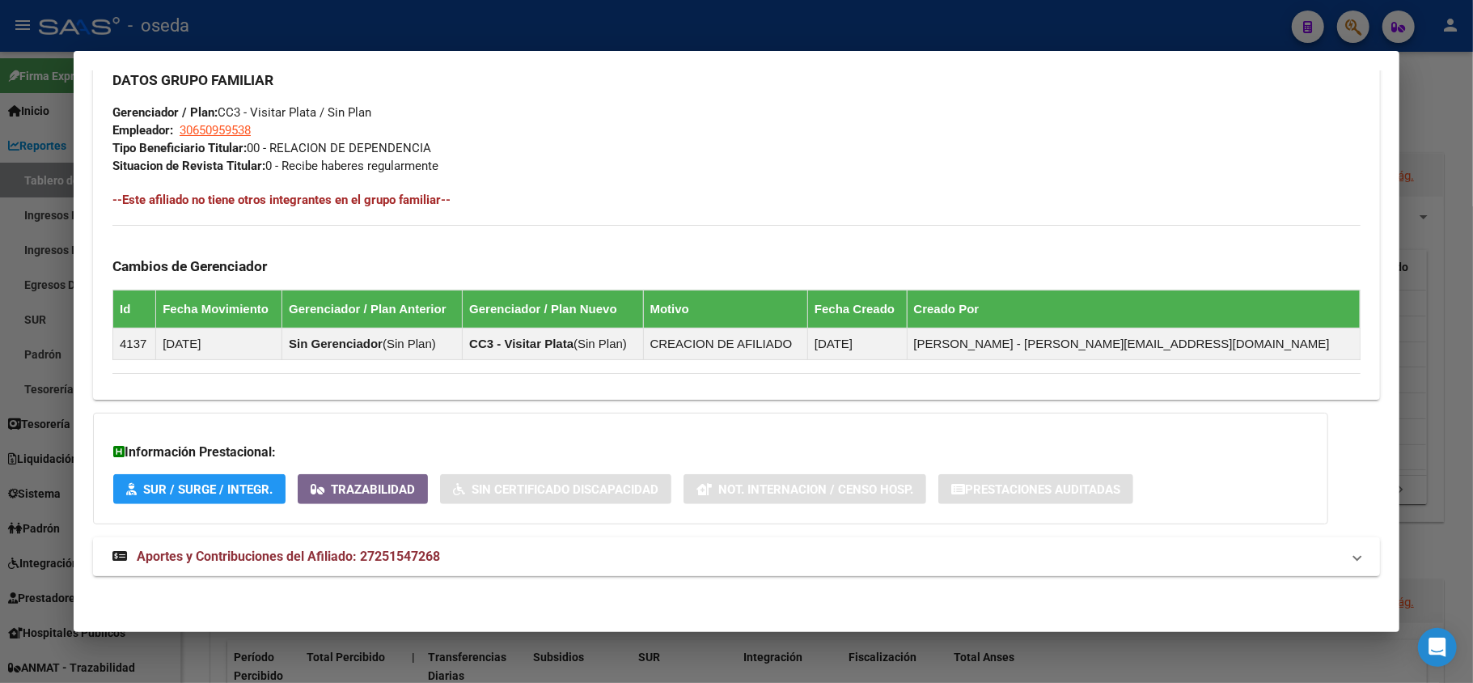
click at [399, 545] on mat-expansion-panel-header "Aportes y Contribuciones del Afiliado: 27251547268" at bounding box center [736, 556] width 1287 height 39
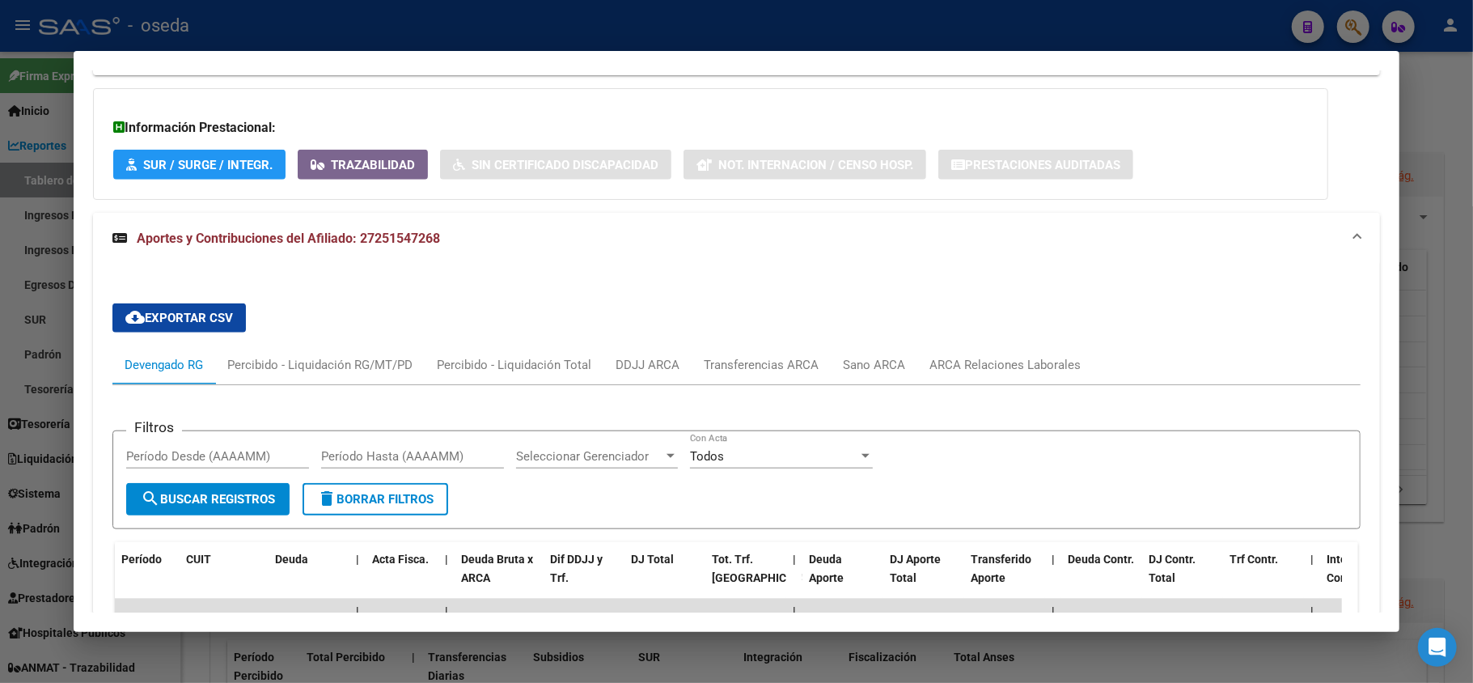
scroll to position [1406, 0]
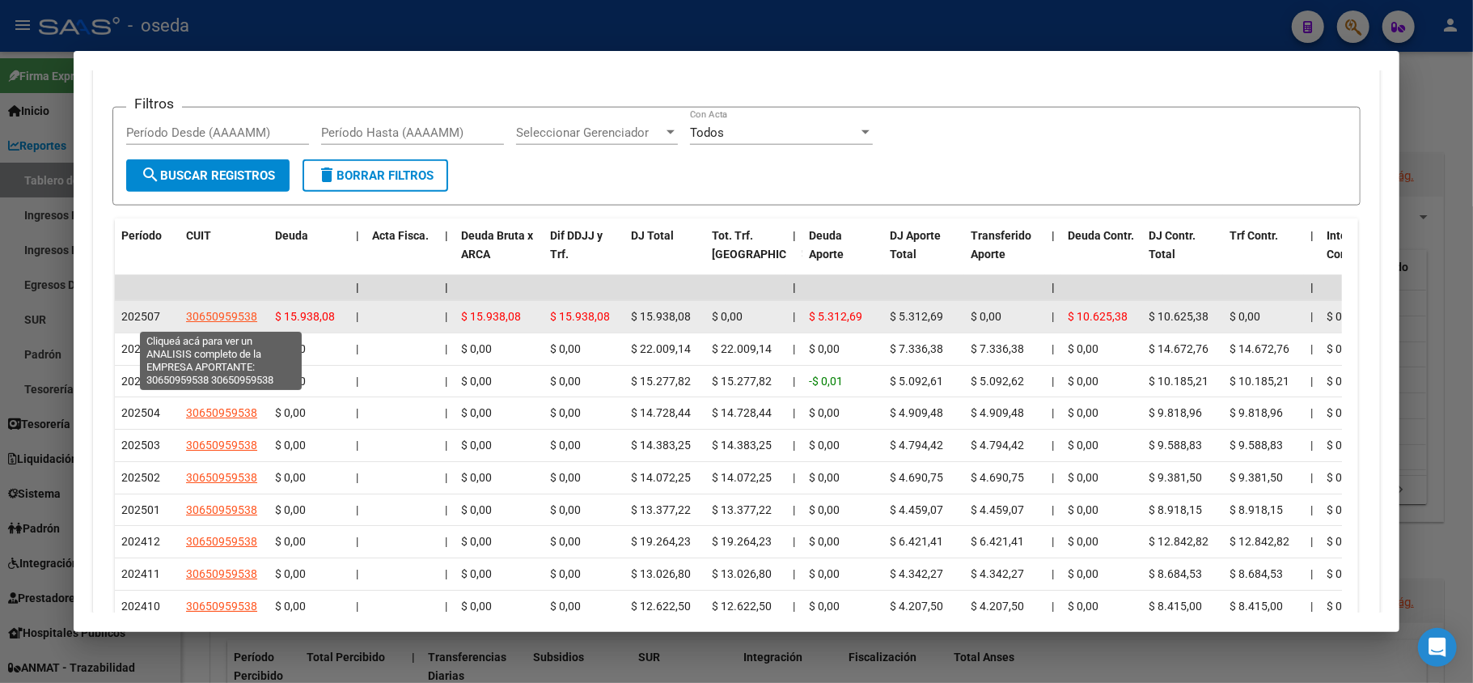
click at [214, 312] on span "30650959538" at bounding box center [221, 316] width 71 height 13
type textarea "30650959538"
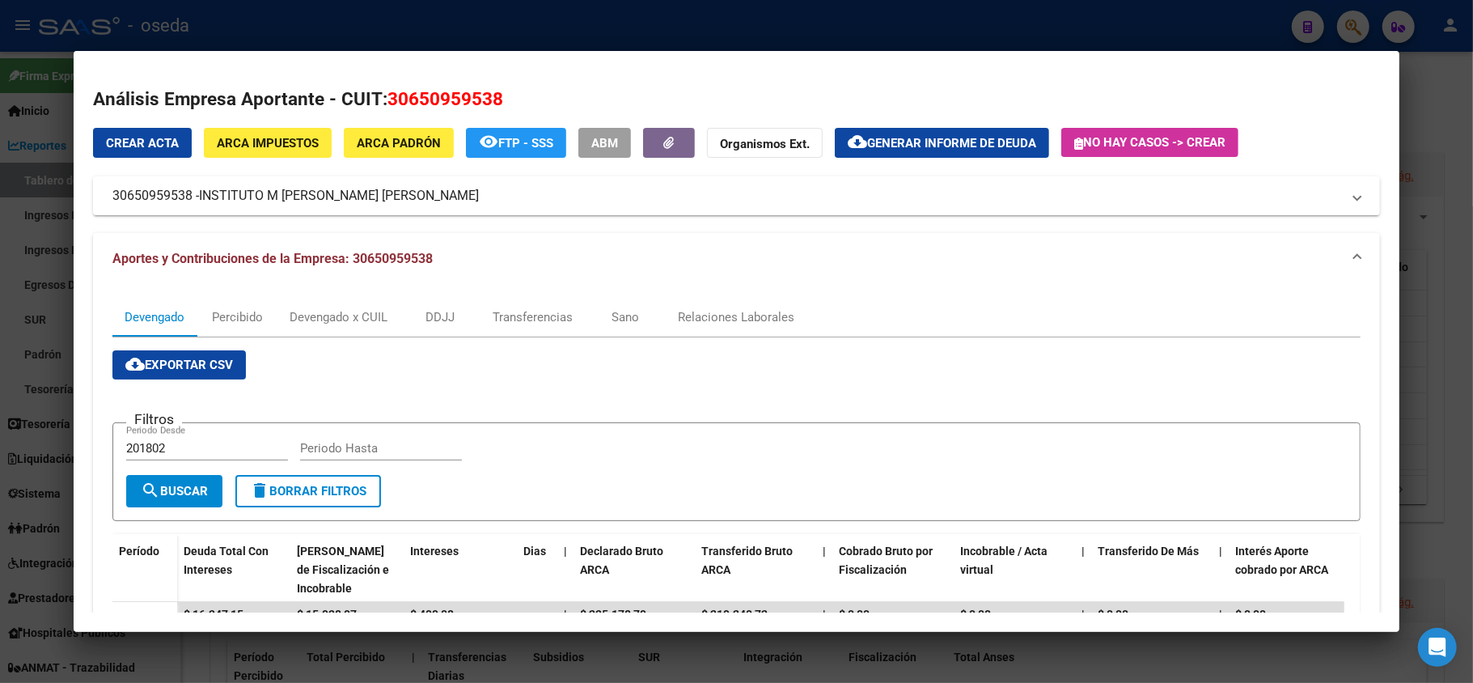
click at [0, 322] on div at bounding box center [736, 341] width 1473 height 683
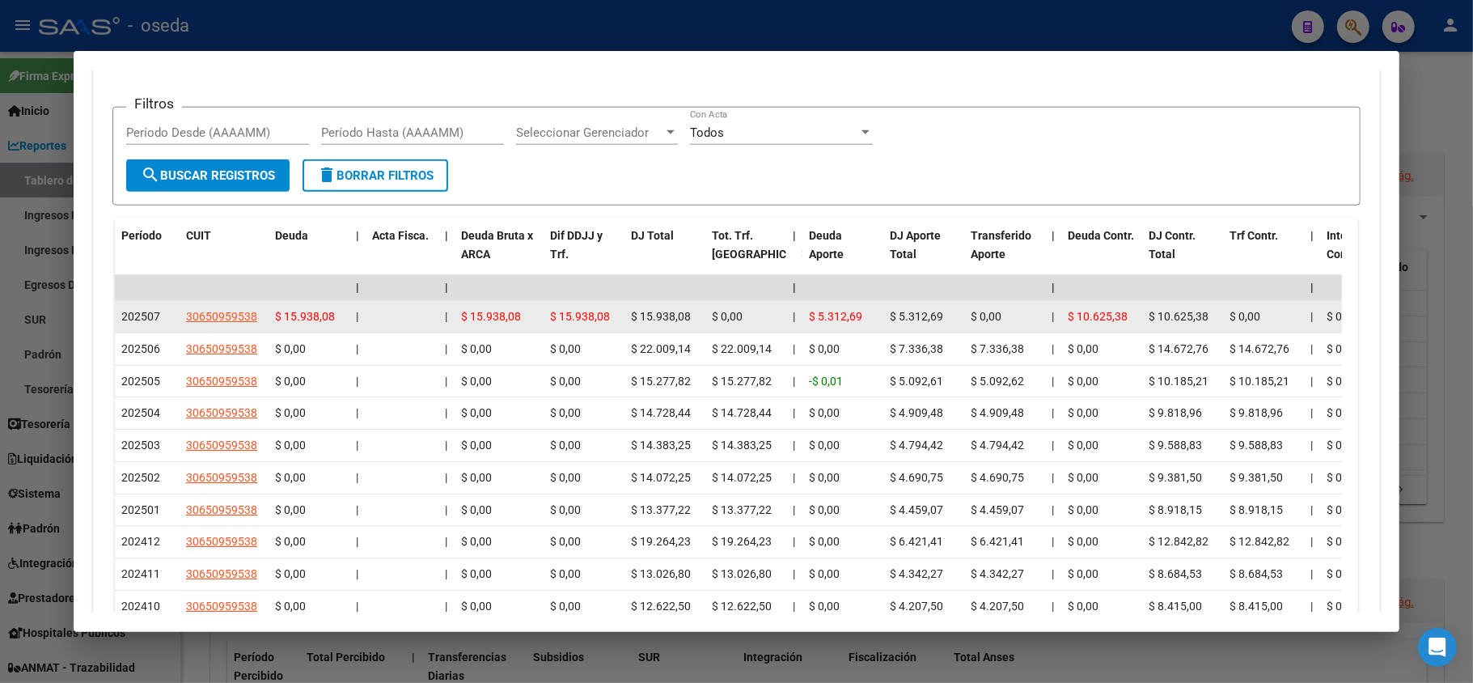
drag, startPoint x: 635, startPoint y: 315, endPoint x: 688, endPoint y: 315, distance: 52.6
click at [687, 315] on span "$ 15.938,08" at bounding box center [661, 316] width 60 height 13
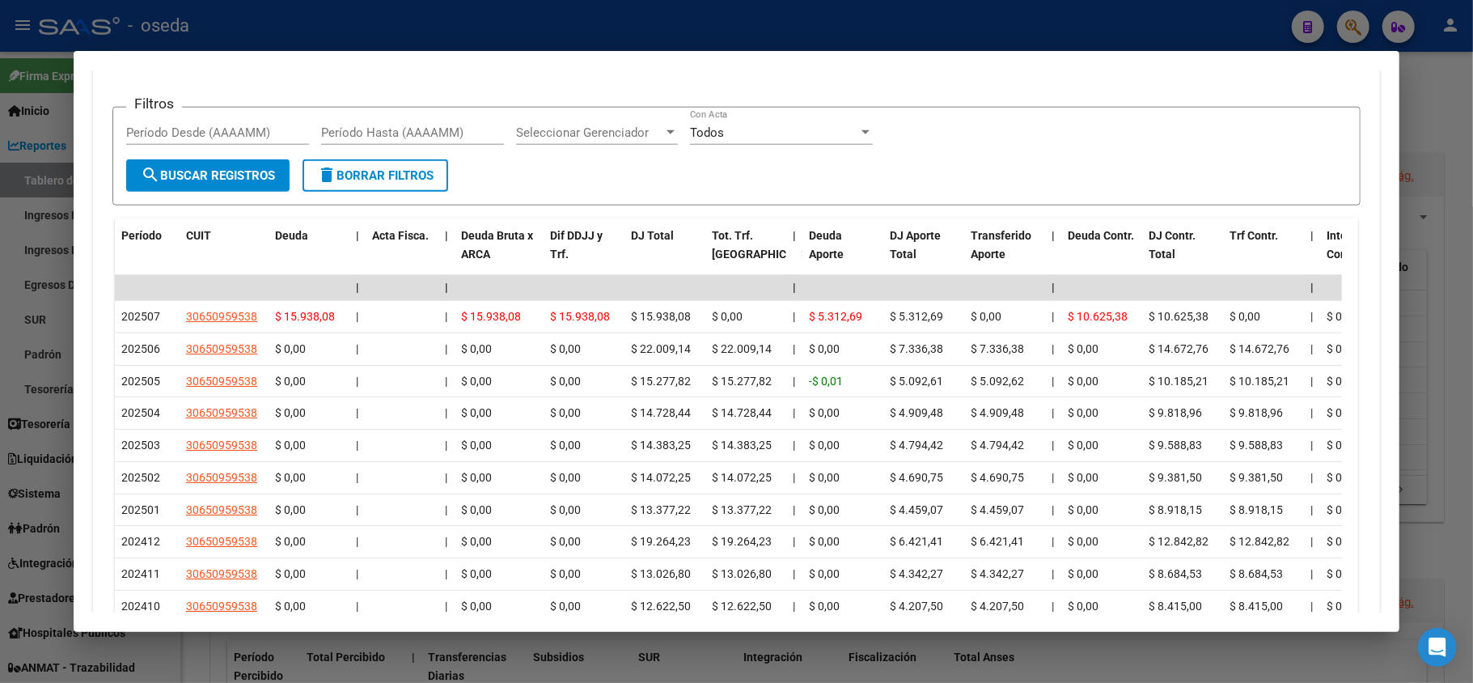
click at [0, 350] on div at bounding box center [736, 341] width 1473 height 683
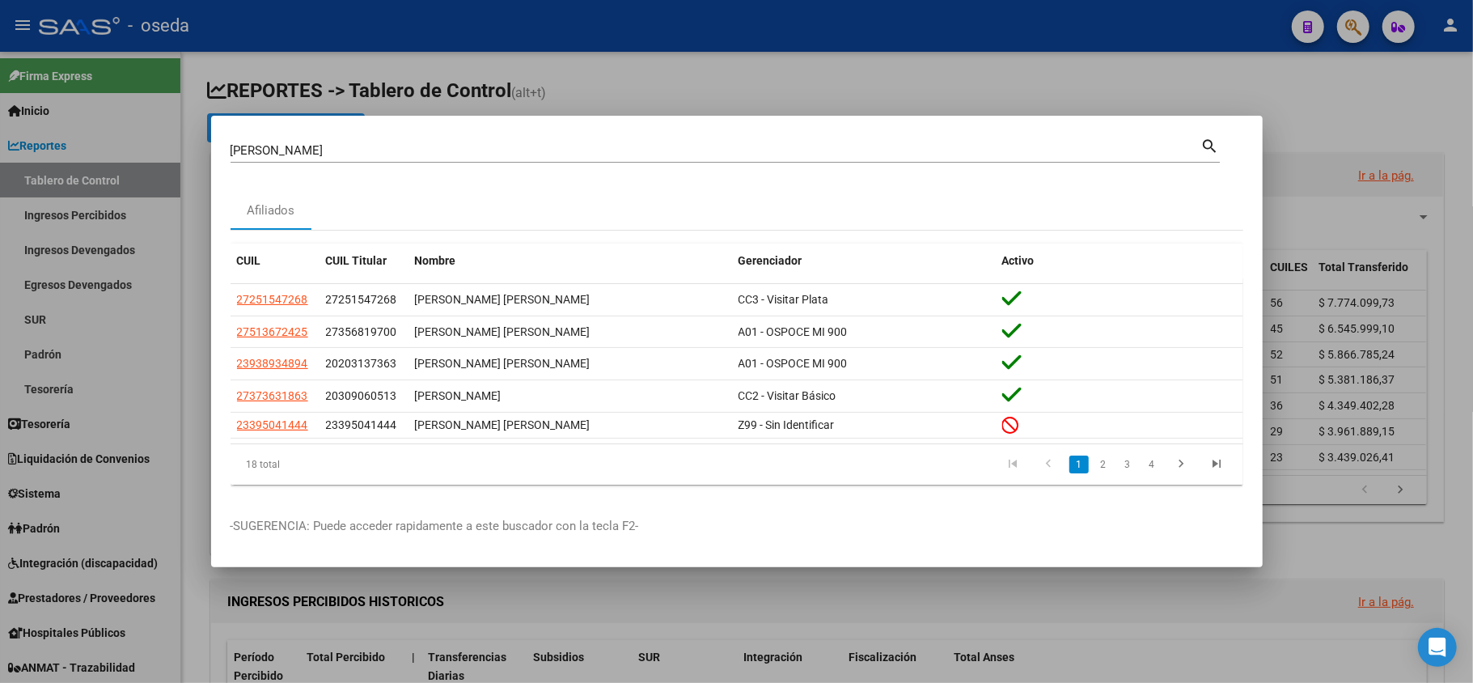
click at [489, 95] on div at bounding box center [736, 341] width 1473 height 683
